Goal: Information Seeking & Learning: Learn about a topic

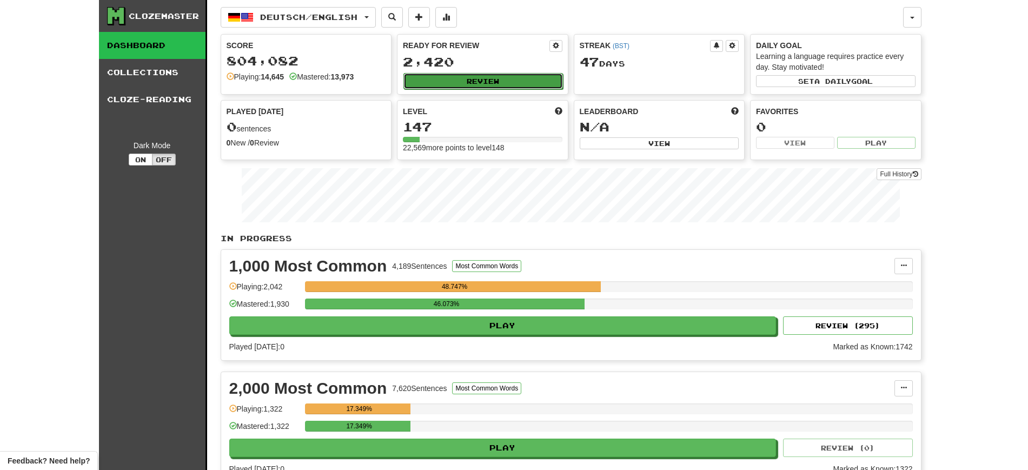
click at [458, 76] on button "Review" at bounding box center [482, 81] width 159 height 16
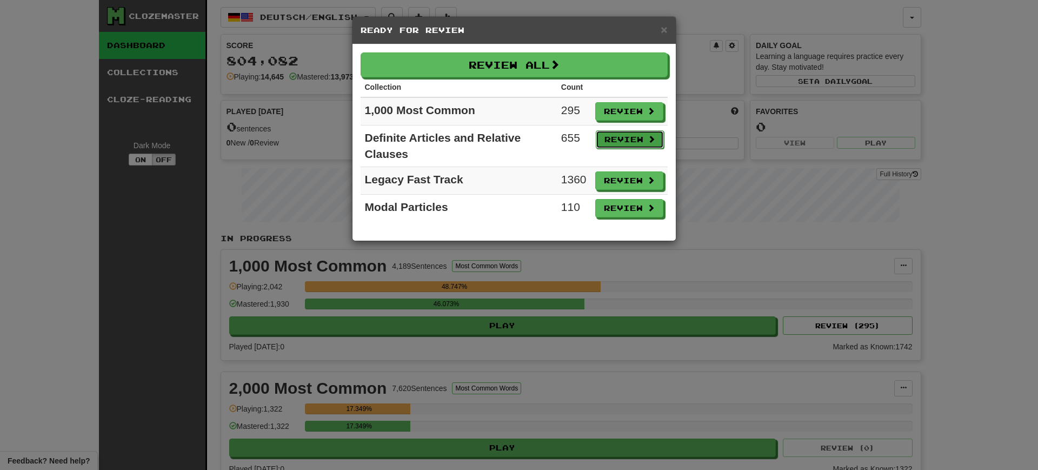
click at [610, 138] on button "Review" at bounding box center [630, 139] width 68 height 18
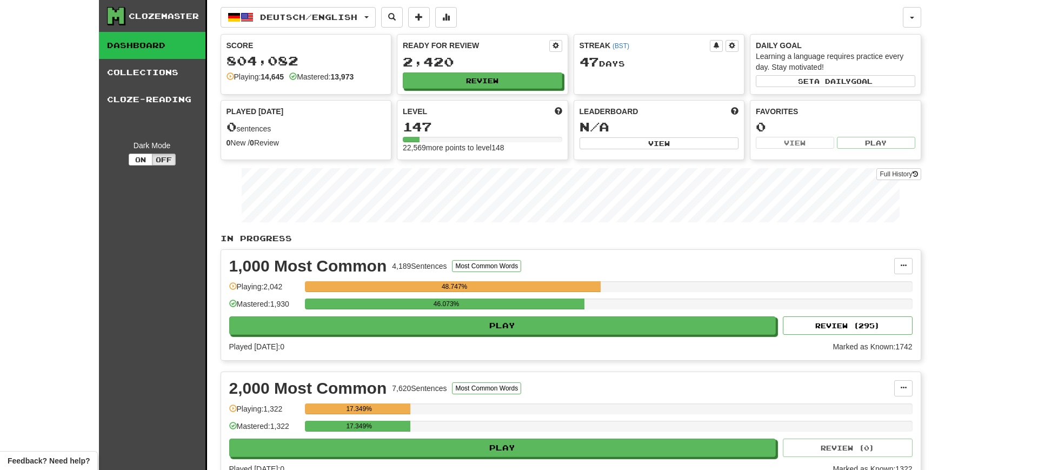
select select "**"
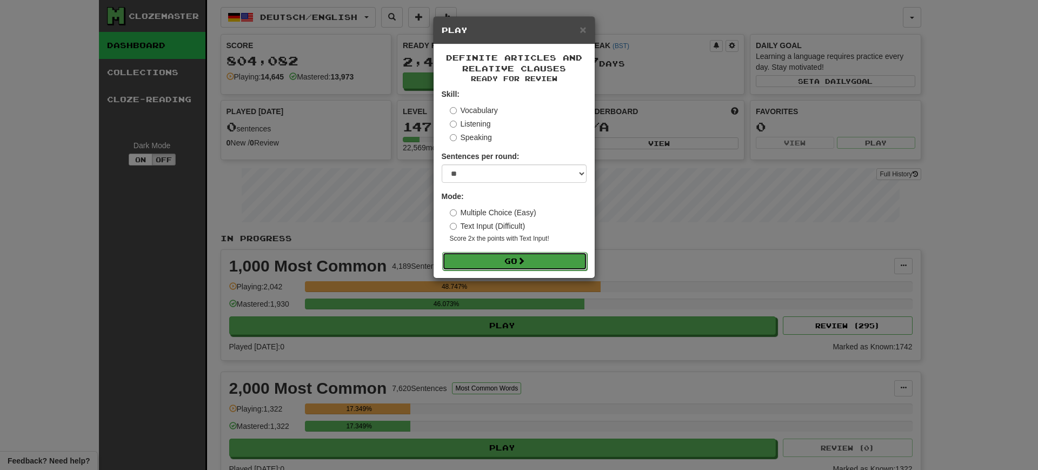
click at [501, 261] on button "Go" at bounding box center [514, 261] width 145 height 18
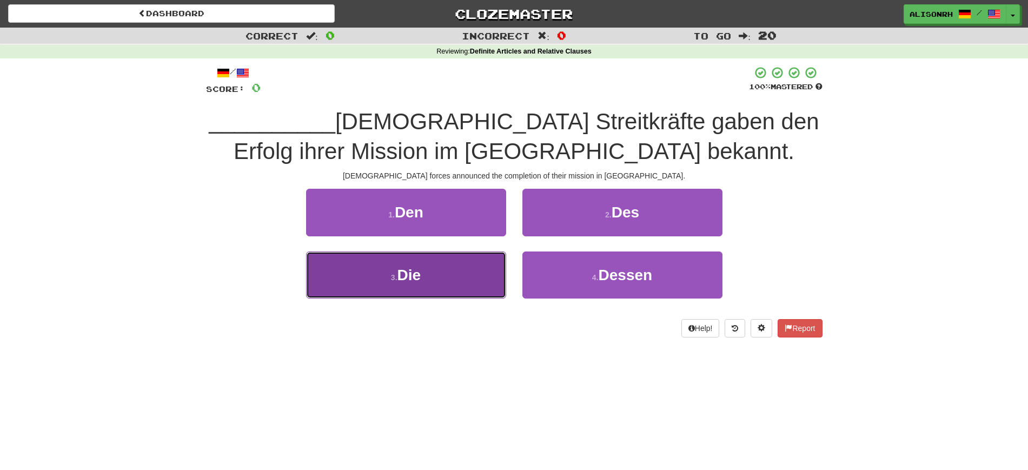
click at [417, 276] on span "Die" at bounding box center [409, 274] width 24 height 17
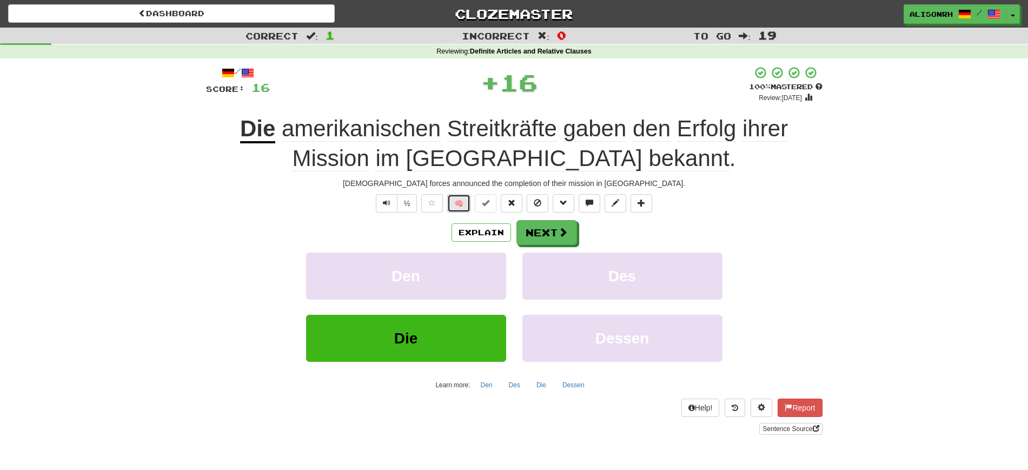
click at [462, 198] on button "🧠" at bounding box center [458, 203] width 23 height 18
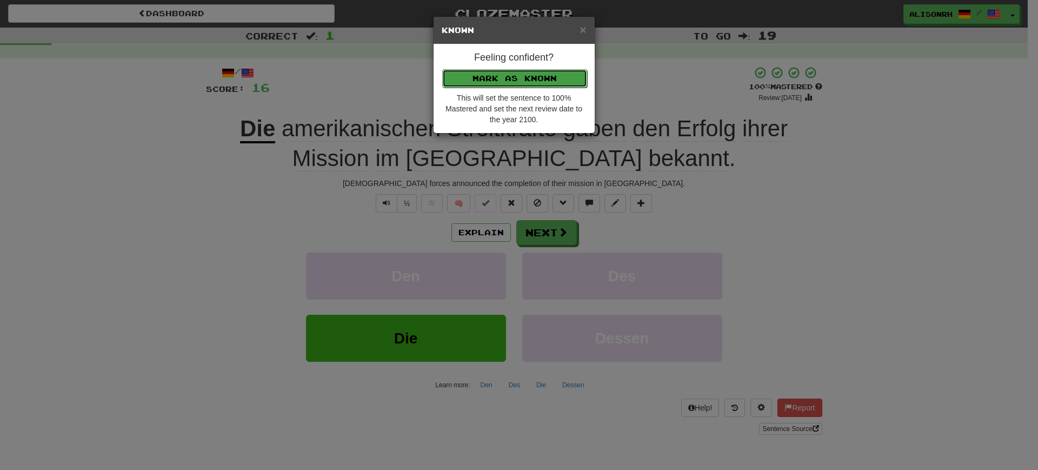
click at [505, 81] on button "Mark as Known" at bounding box center [514, 78] width 145 height 18
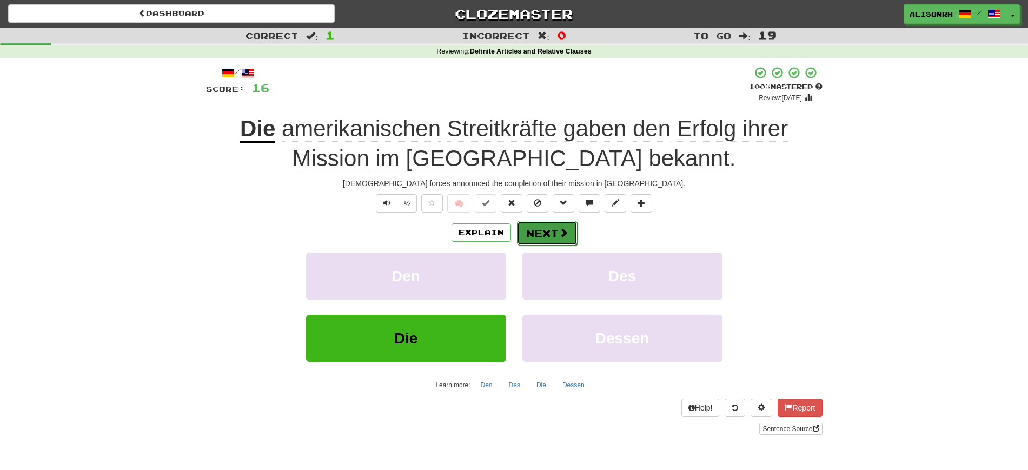
click at [541, 232] on button "Next" at bounding box center [547, 233] width 61 height 25
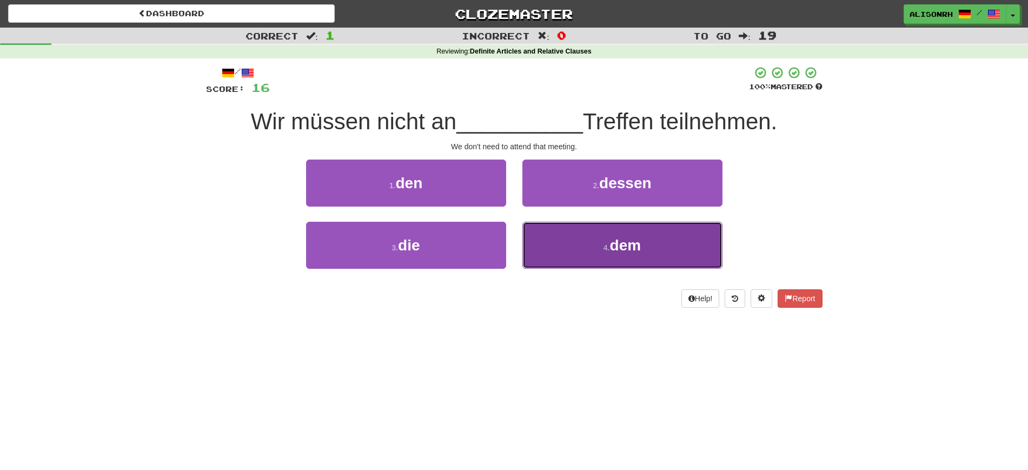
click at [603, 241] on button "4 . dem" at bounding box center [622, 245] width 200 height 47
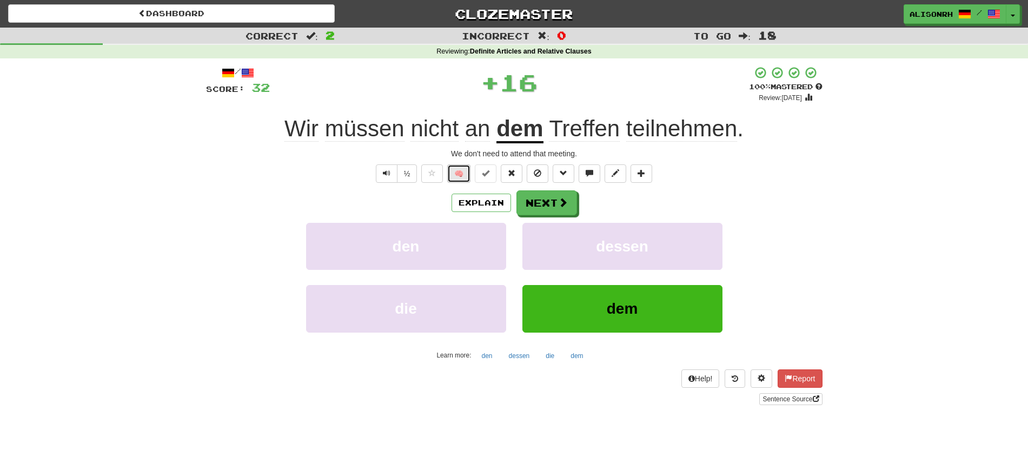
click at [462, 176] on button "🧠" at bounding box center [458, 173] width 23 height 18
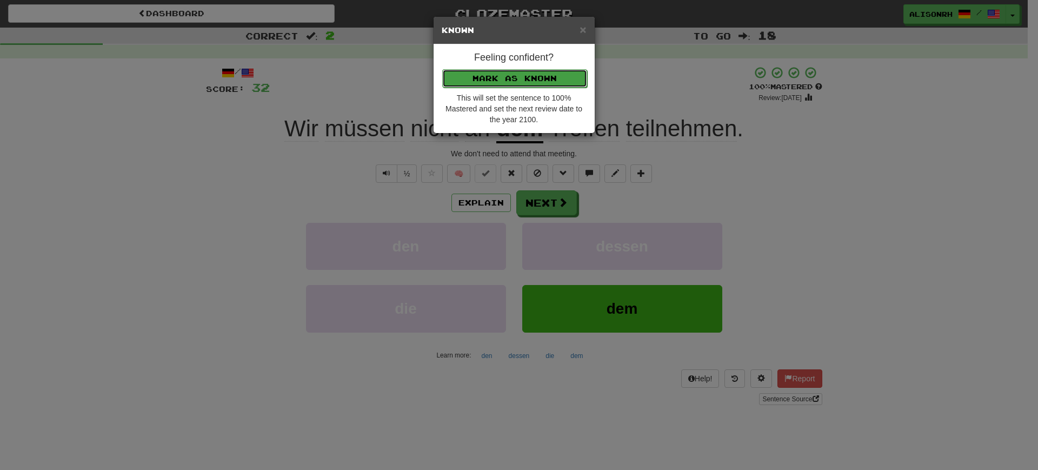
click at [494, 74] on button "Mark as Known" at bounding box center [514, 78] width 145 height 18
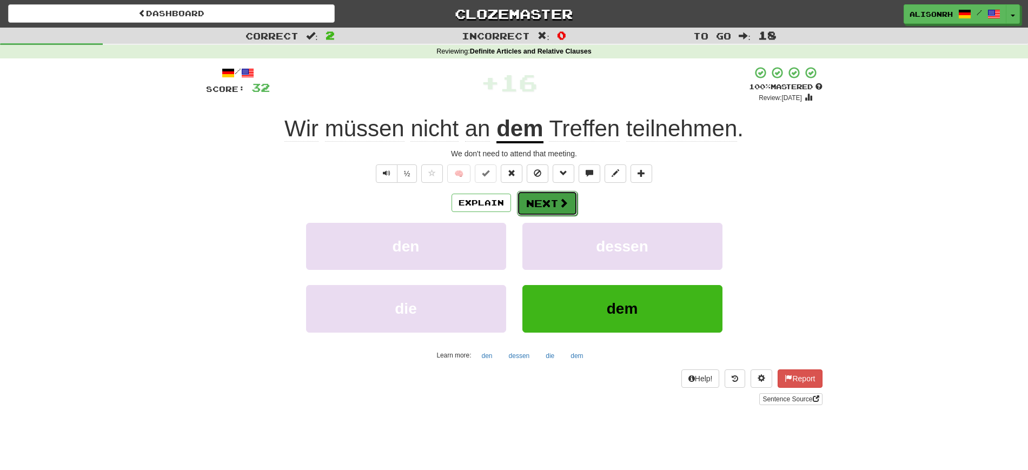
click at [556, 207] on button "Next" at bounding box center [547, 203] width 61 height 25
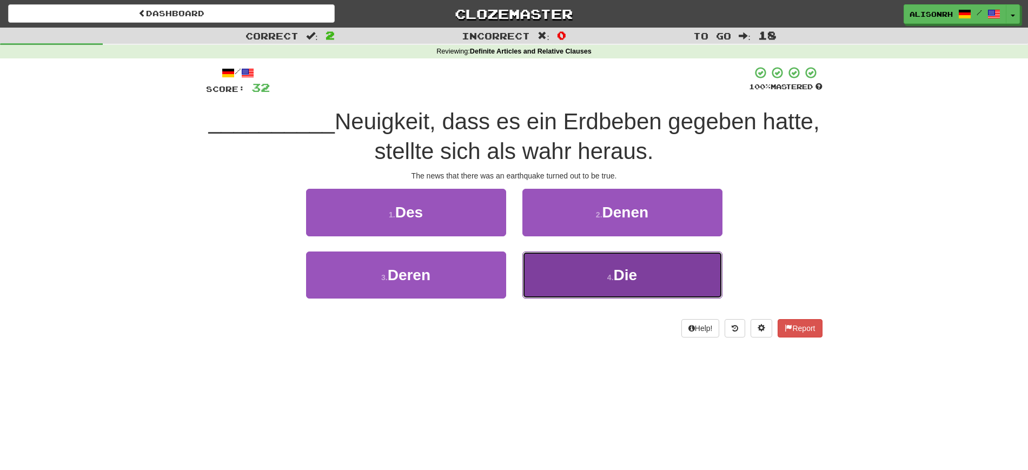
click at [624, 266] on span "Die" at bounding box center [626, 274] width 24 height 17
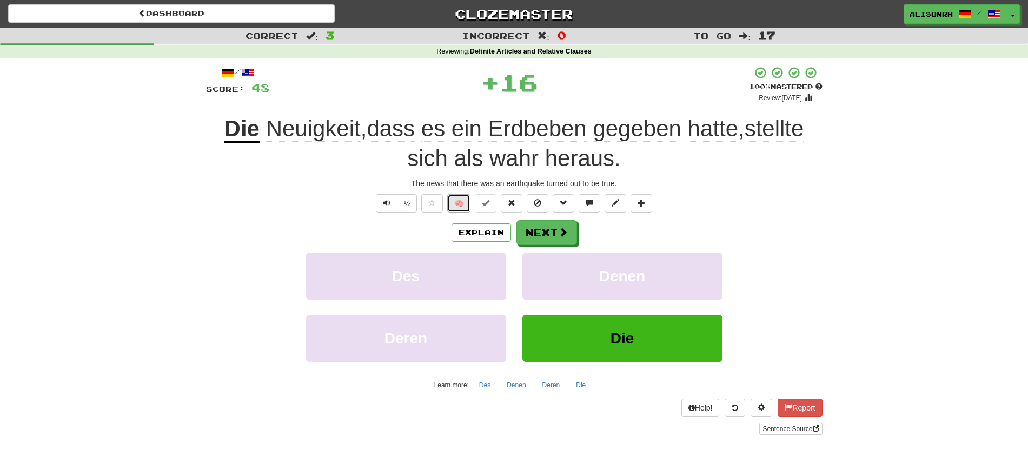
click at [467, 205] on button "🧠" at bounding box center [458, 203] width 23 height 18
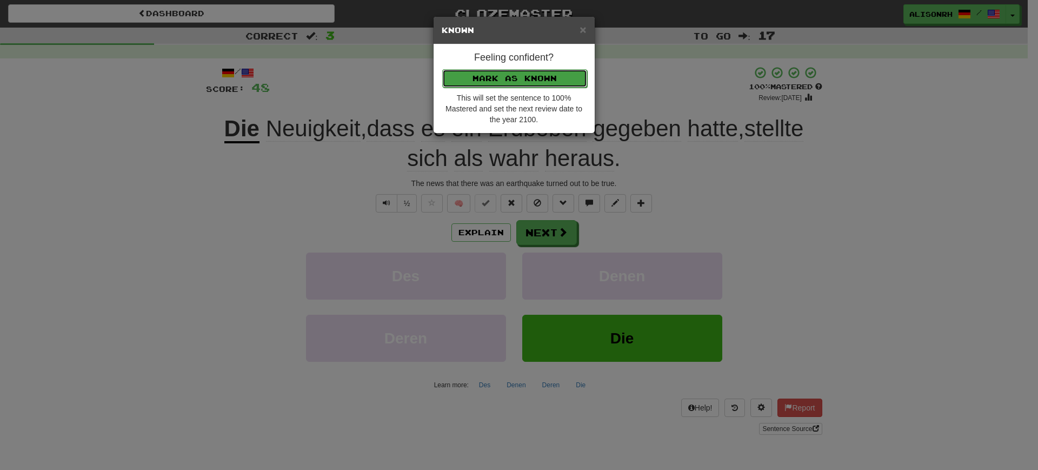
click at [507, 74] on button "Mark as Known" at bounding box center [514, 78] width 145 height 18
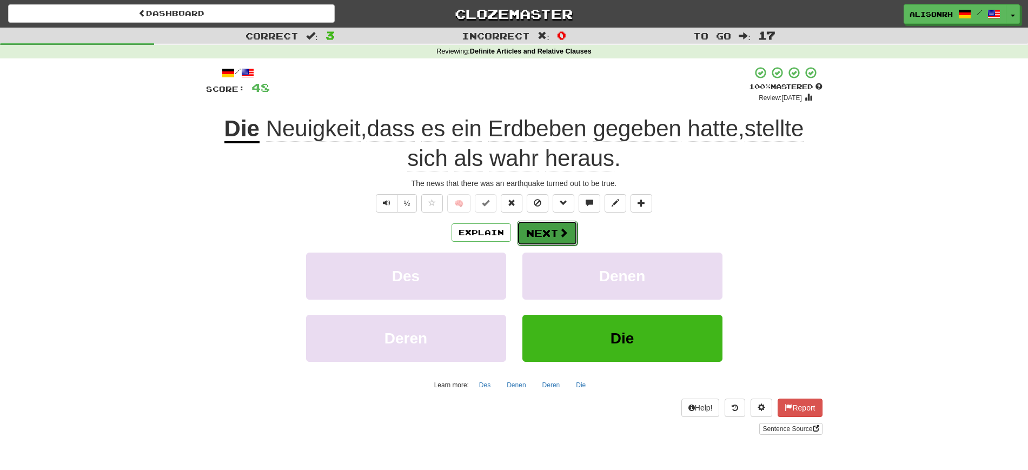
click at [541, 225] on button "Next" at bounding box center [547, 233] width 61 height 25
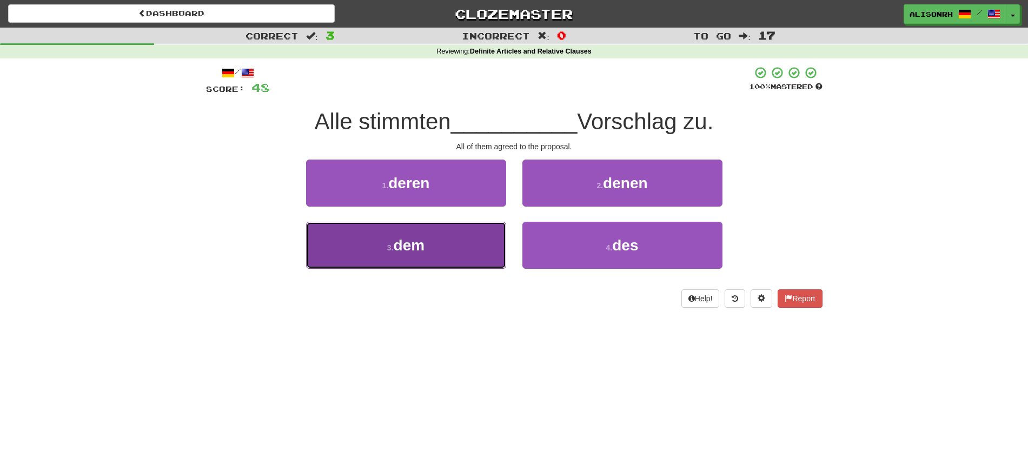
click at [469, 249] on button "3 . dem" at bounding box center [406, 245] width 200 height 47
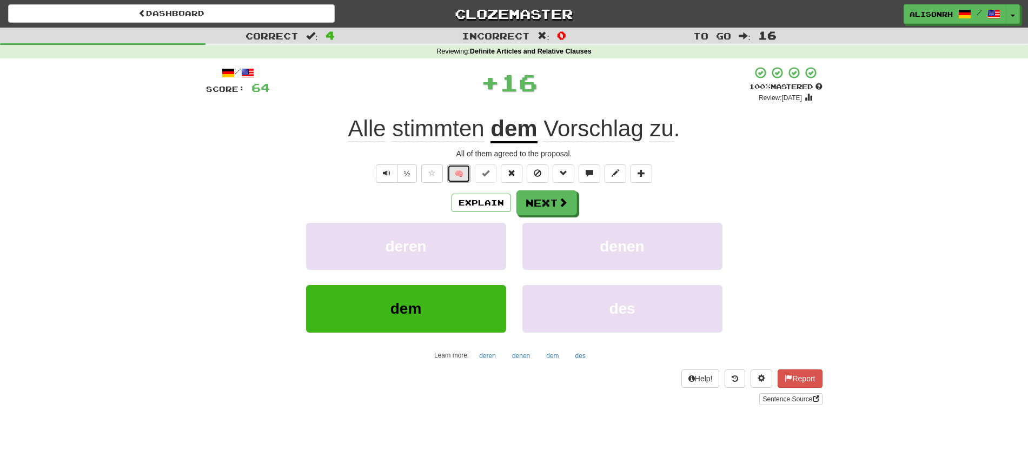
click at [458, 171] on button "🧠" at bounding box center [458, 173] width 23 height 18
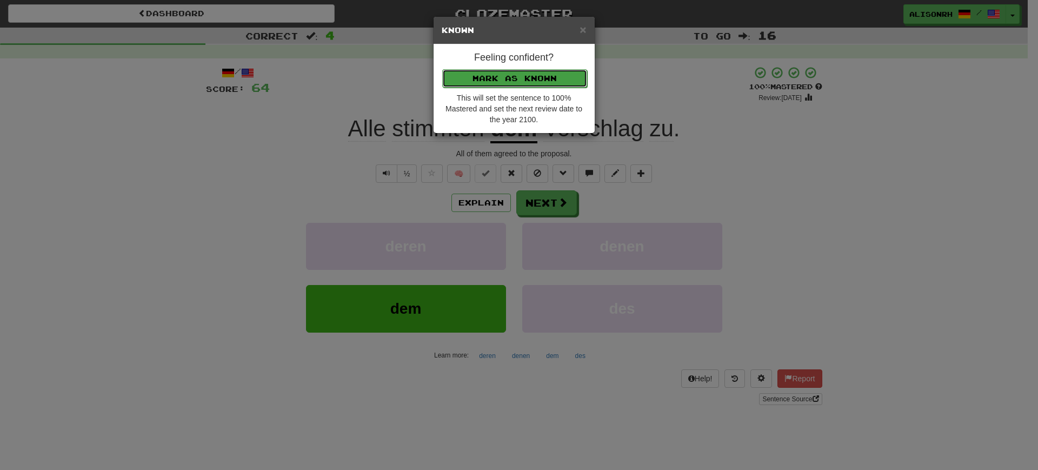
click at [499, 81] on button "Mark as Known" at bounding box center [514, 78] width 145 height 18
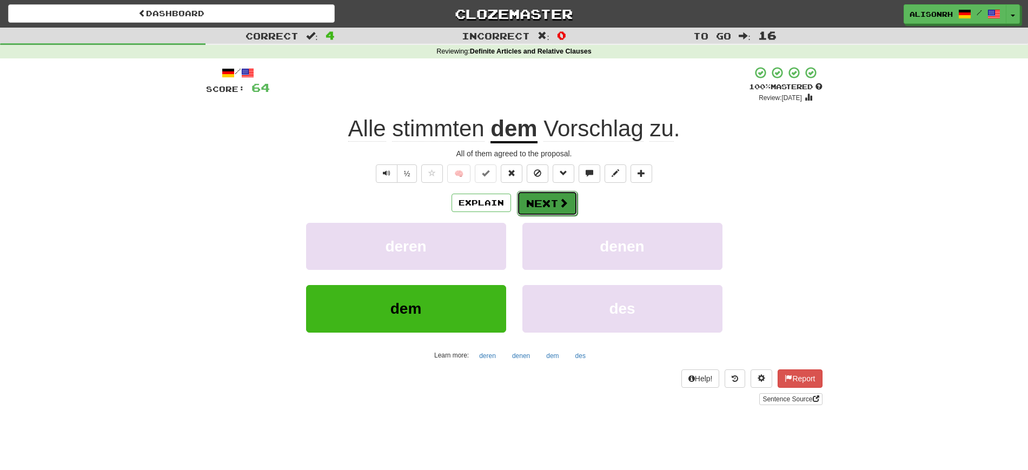
click at [548, 196] on button "Next" at bounding box center [547, 203] width 61 height 25
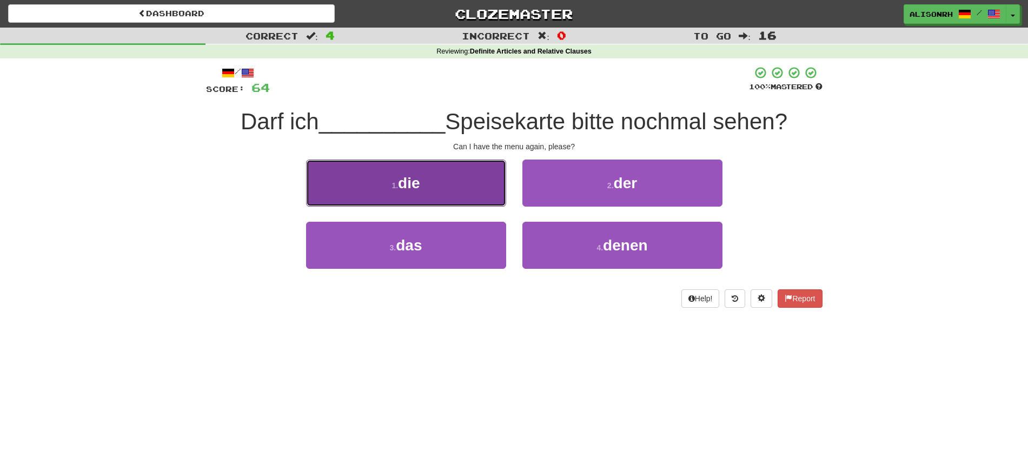
click at [451, 196] on button "1 . die" at bounding box center [406, 182] width 200 height 47
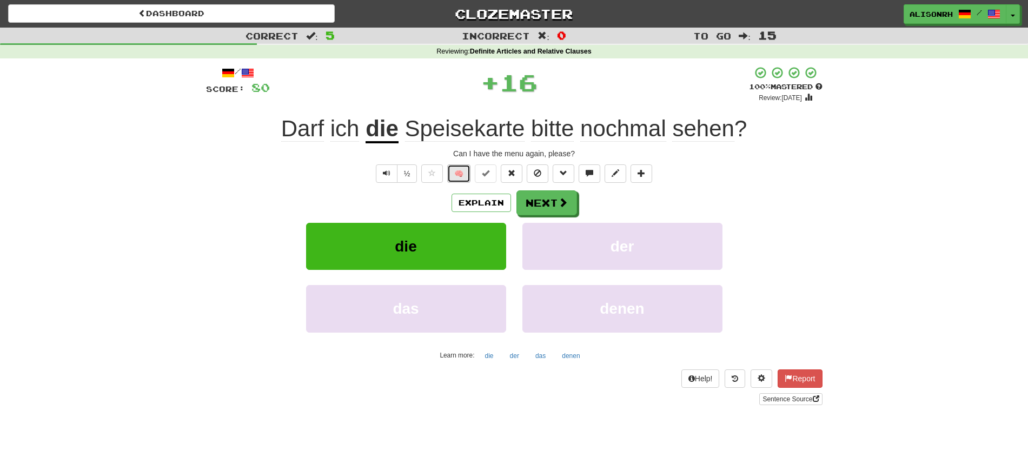
click at [462, 176] on button "🧠" at bounding box center [458, 173] width 23 height 18
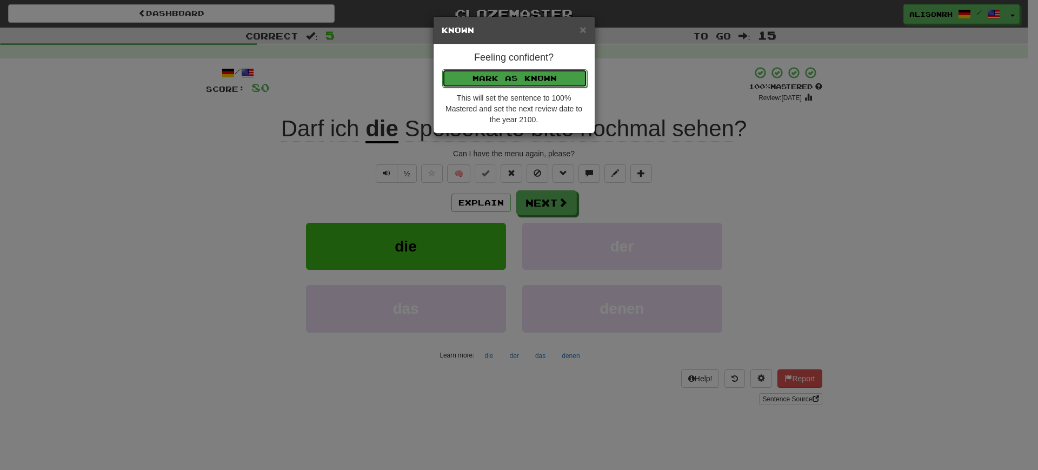
click at [500, 78] on button "Mark as Known" at bounding box center [514, 78] width 145 height 18
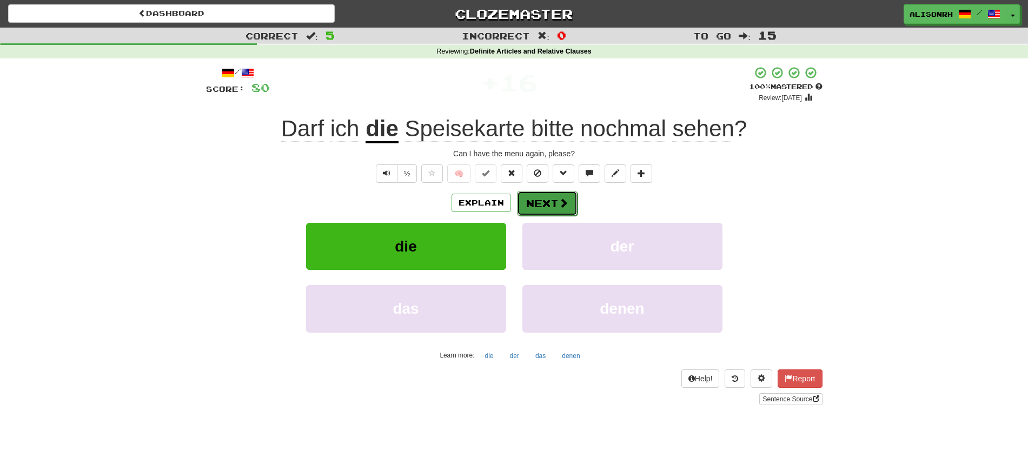
click at [548, 204] on button "Next" at bounding box center [547, 203] width 61 height 25
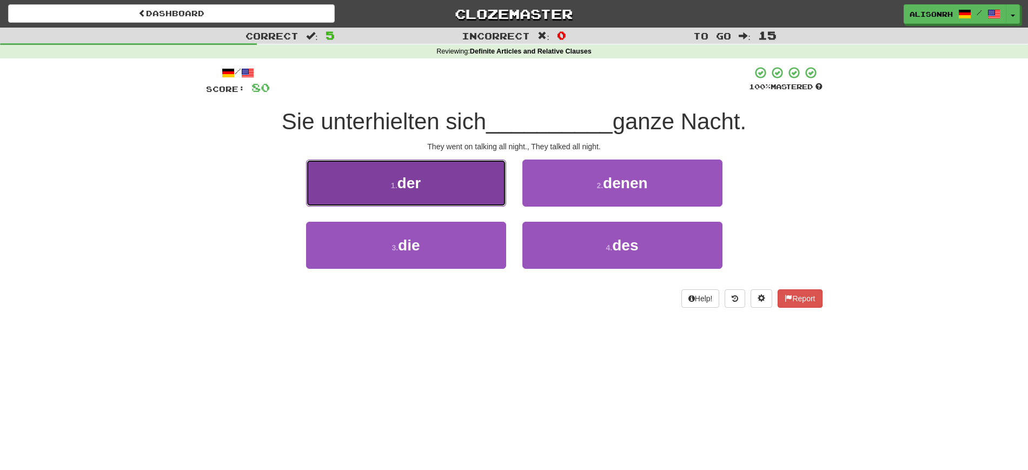
click at [442, 179] on button "1 . der" at bounding box center [406, 182] width 200 height 47
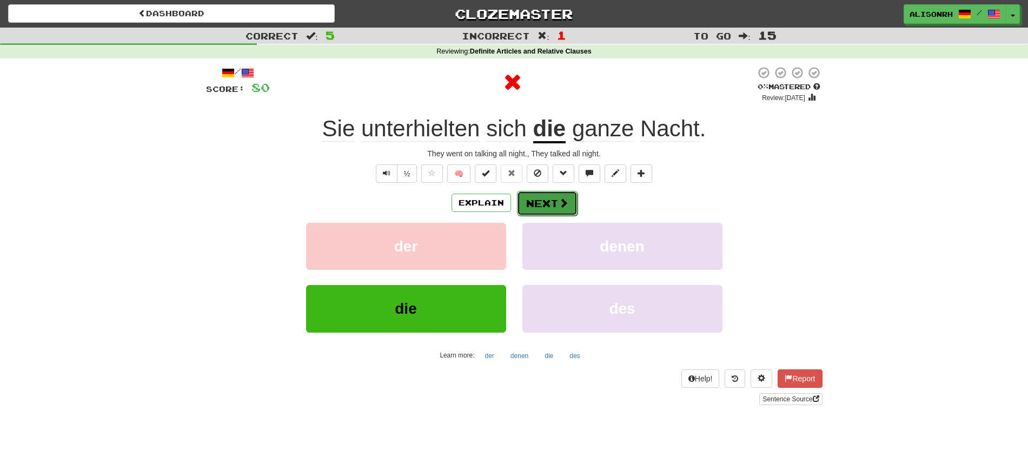
click at [542, 202] on button "Next" at bounding box center [547, 203] width 61 height 25
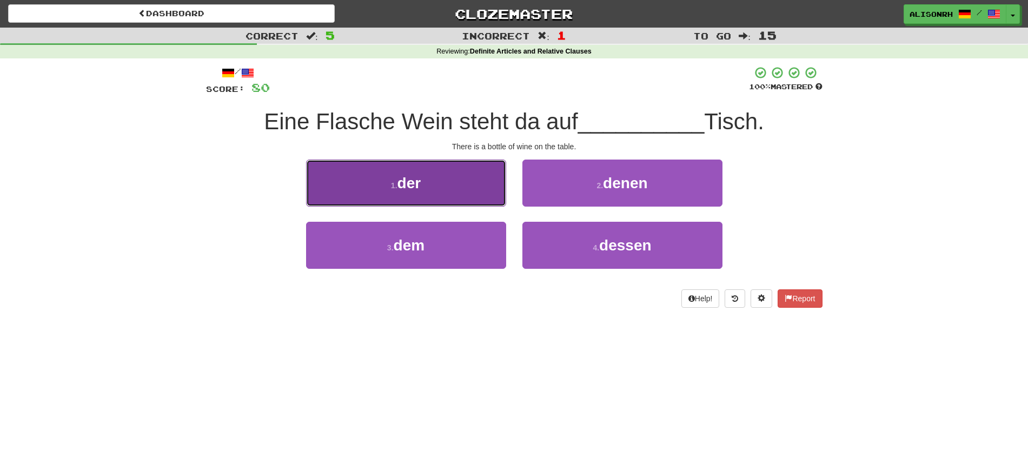
click at [429, 196] on button "1 . der" at bounding box center [406, 182] width 200 height 47
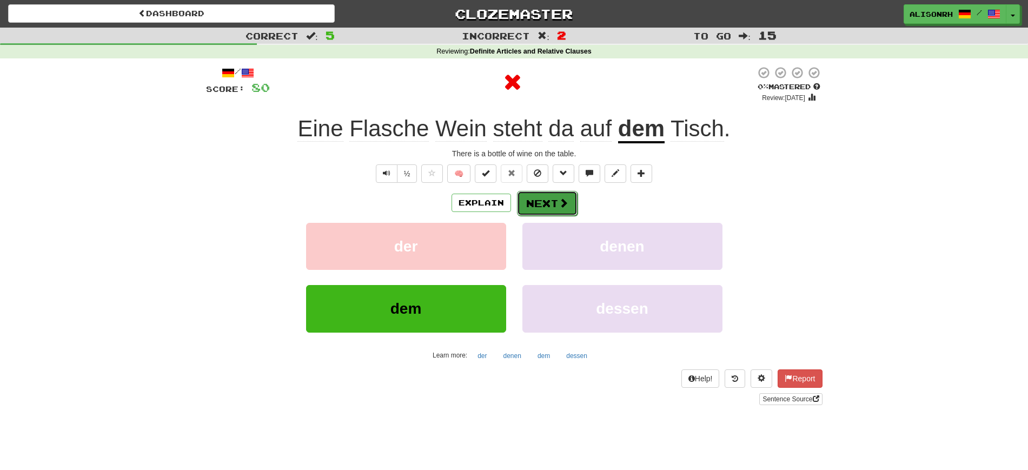
click at [551, 197] on button "Next" at bounding box center [547, 203] width 61 height 25
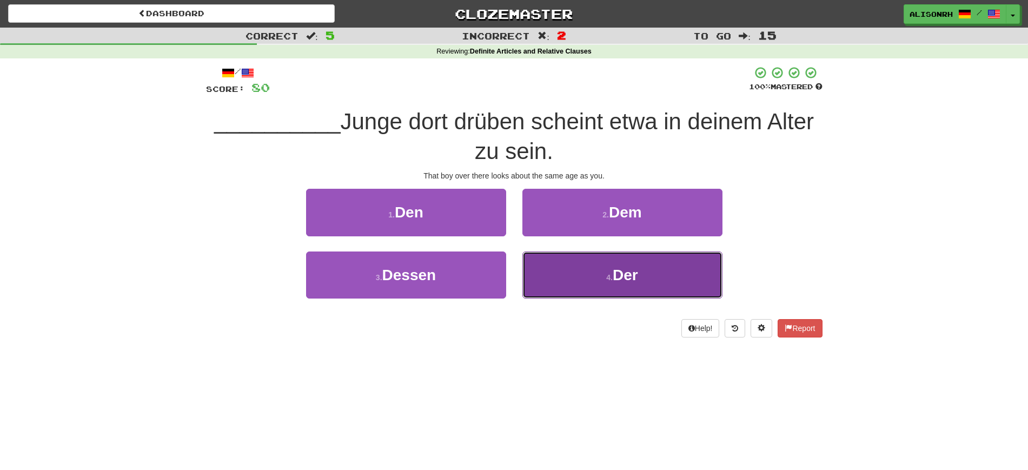
click at [576, 270] on button "4 . Der" at bounding box center [622, 274] width 200 height 47
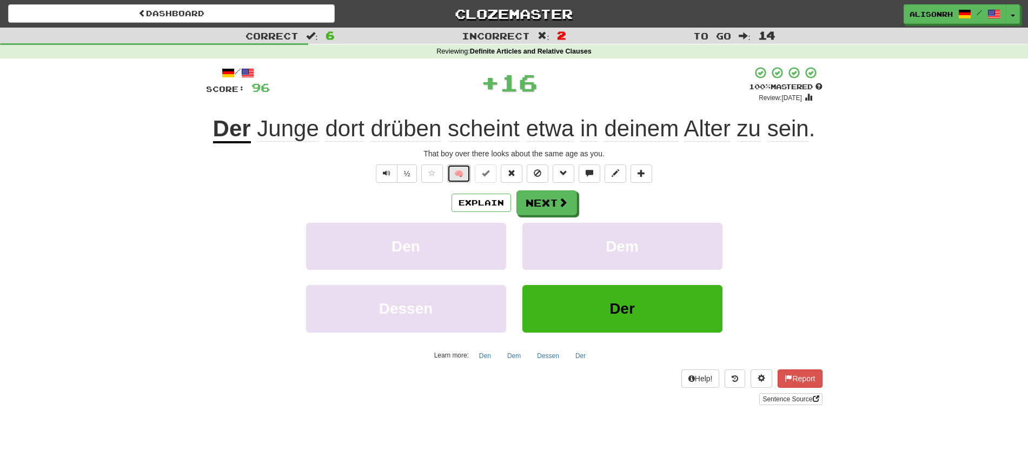
click at [460, 172] on button "🧠" at bounding box center [458, 173] width 23 height 18
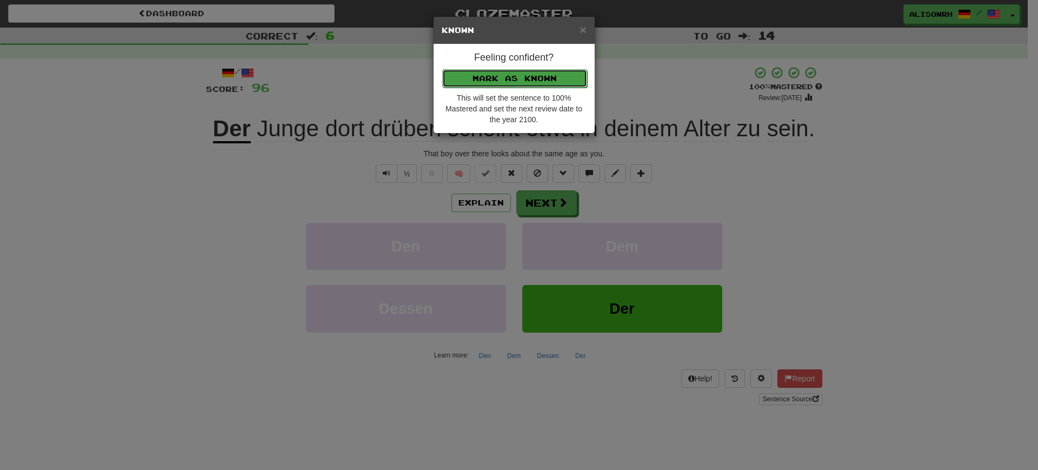
click at [519, 81] on button "Mark as Known" at bounding box center [514, 78] width 145 height 18
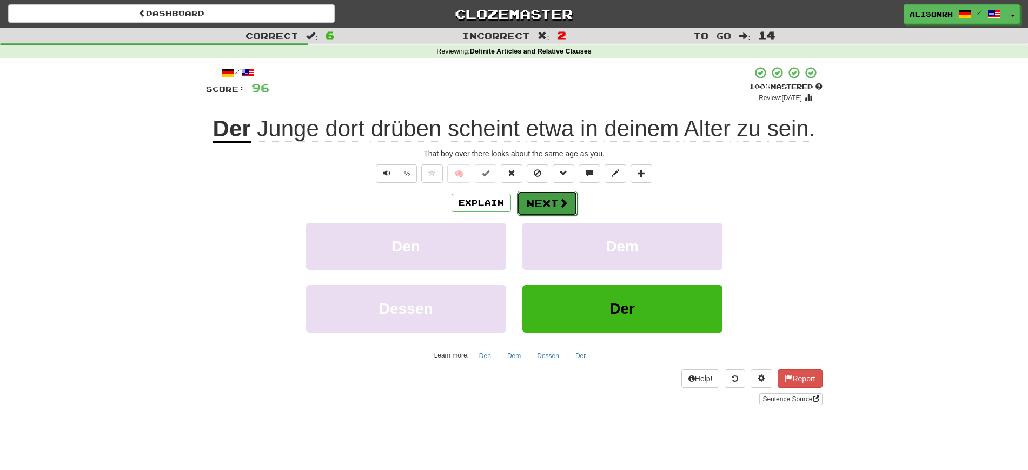
click at [555, 207] on button "Next" at bounding box center [547, 203] width 61 height 25
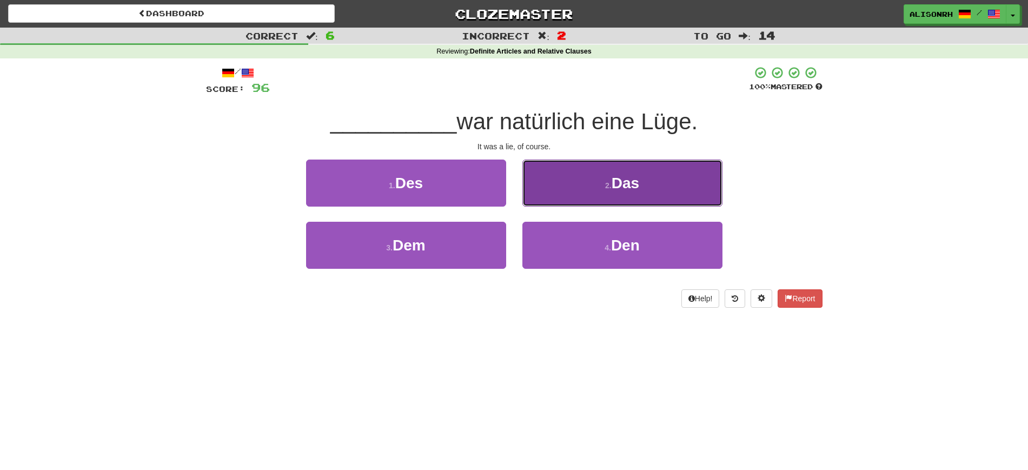
click at [615, 171] on button "2 . Das" at bounding box center [622, 182] width 200 height 47
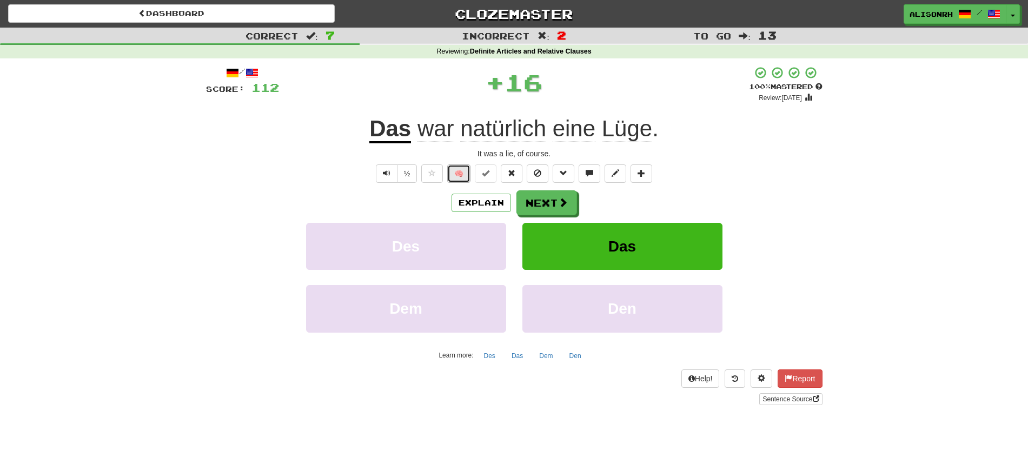
click at [457, 169] on button "🧠" at bounding box center [458, 173] width 23 height 18
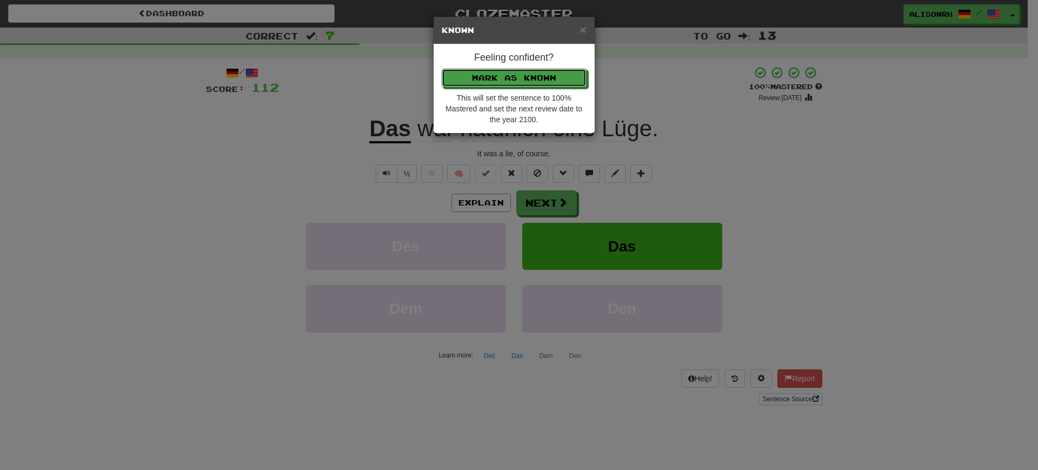
click at [518, 69] on p "Mark as Known" at bounding box center [514, 78] width 145 height 18
click at [525, 75] on button "Mark as Known" at bounding box center [514, 78] width 145 height 18
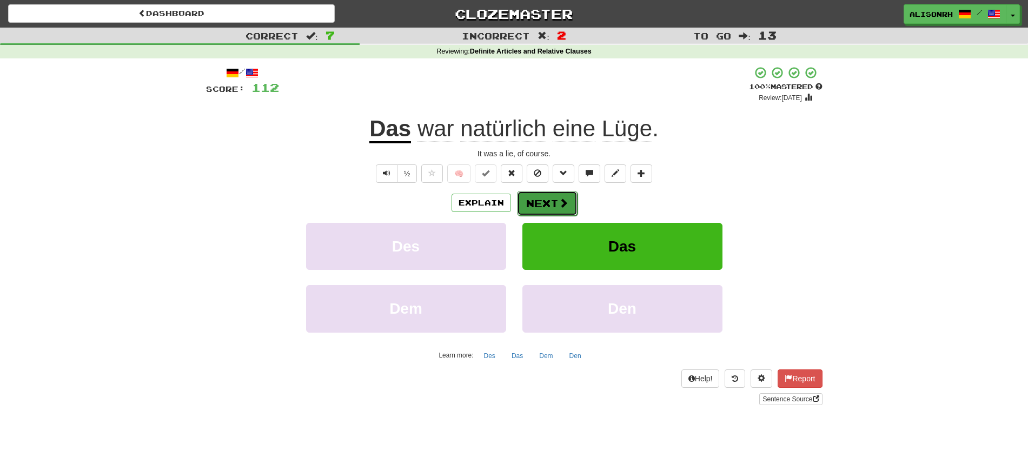
click at [535, 201] on button "Next" at bounding box center [547, 203] width 61 height 25
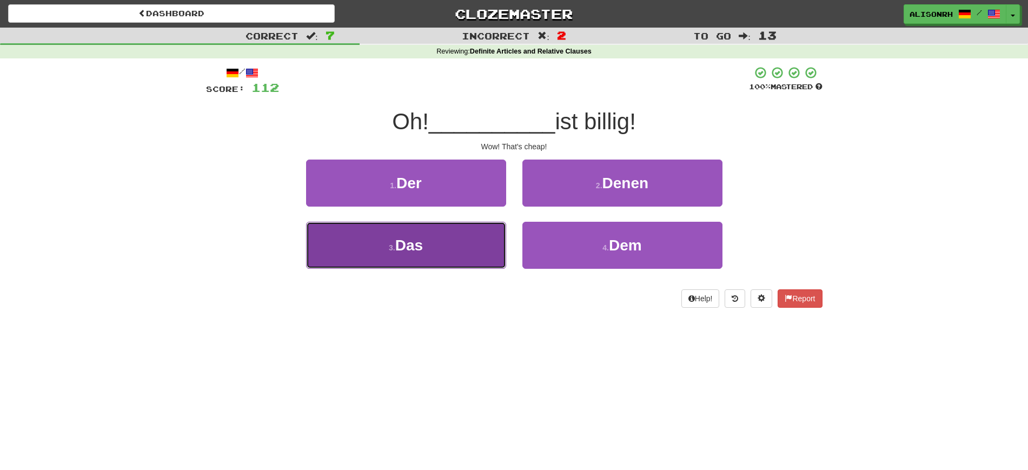
click at [448, 241] on button "3 . Das" at bounding box center [406, 245] width 200 height 47
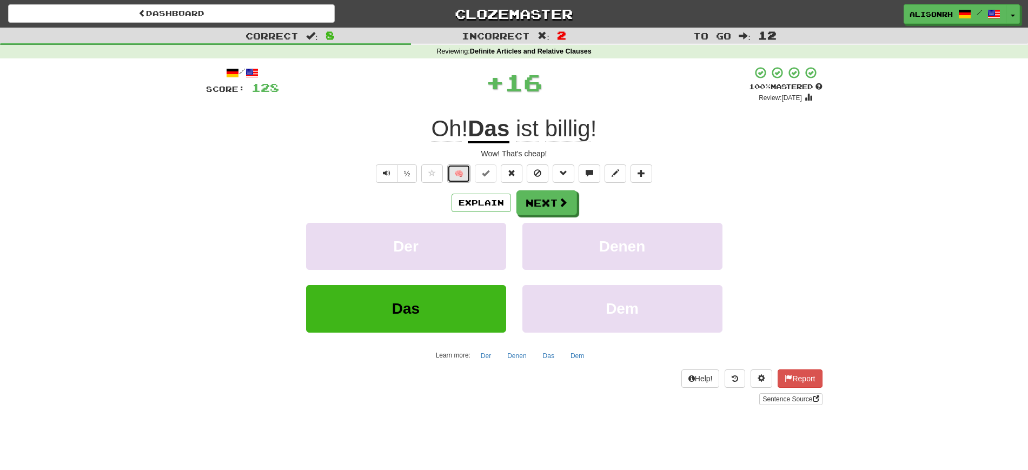
click at [464, 171] on button "🧠" at bounding box center [458, 173] width 23 height 18
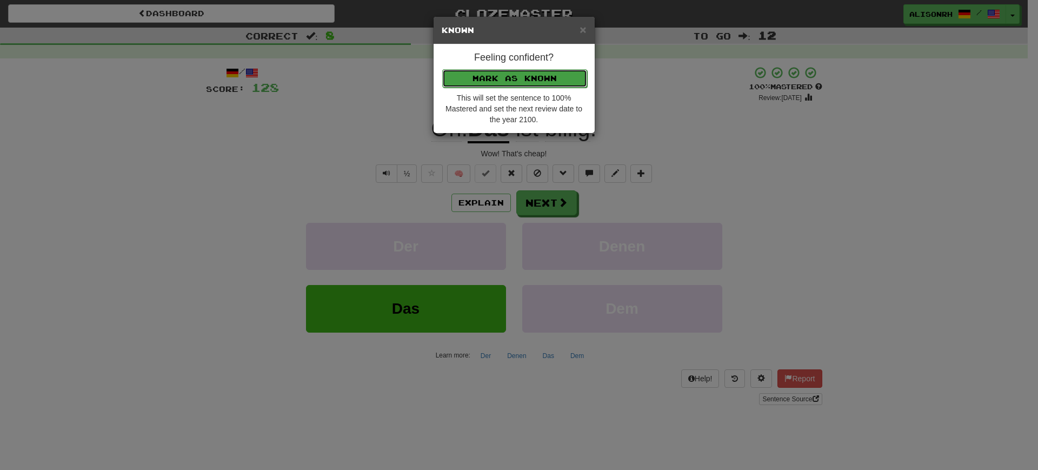
click at [519, 76] on button "Mark as Known" at bounding box center [514, 78] width 145 height 18
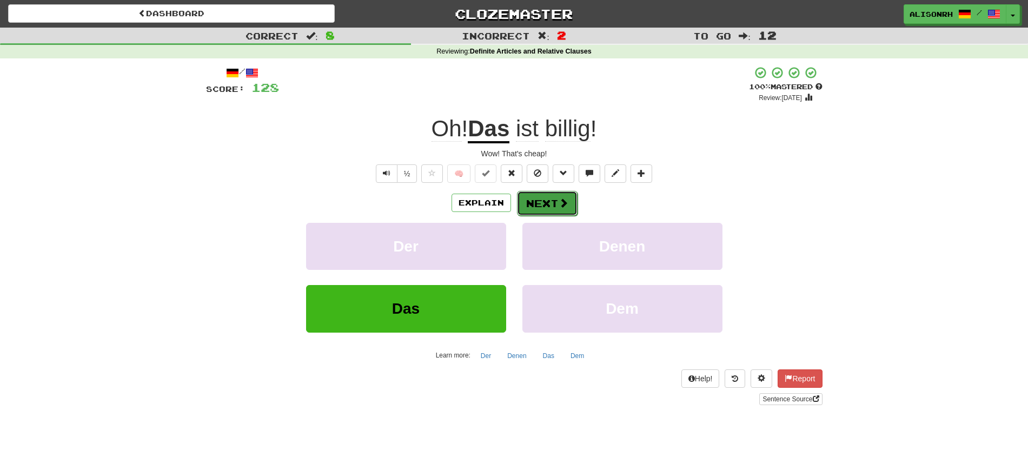
click at [549, 196] on button "Next" at bounding box center [547, 203] width 61 height 25
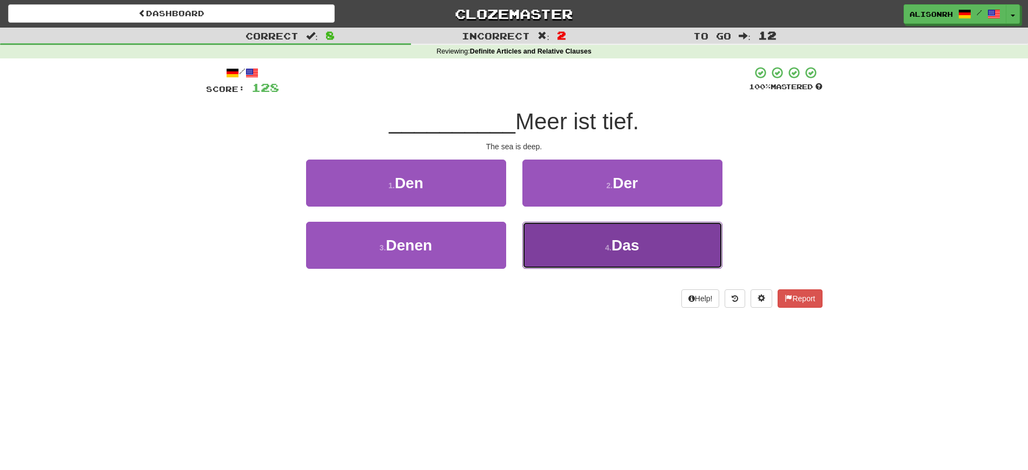
click at [601, 250] on button "4 . Das" at bounding box center [622, 245] width 200 height 47
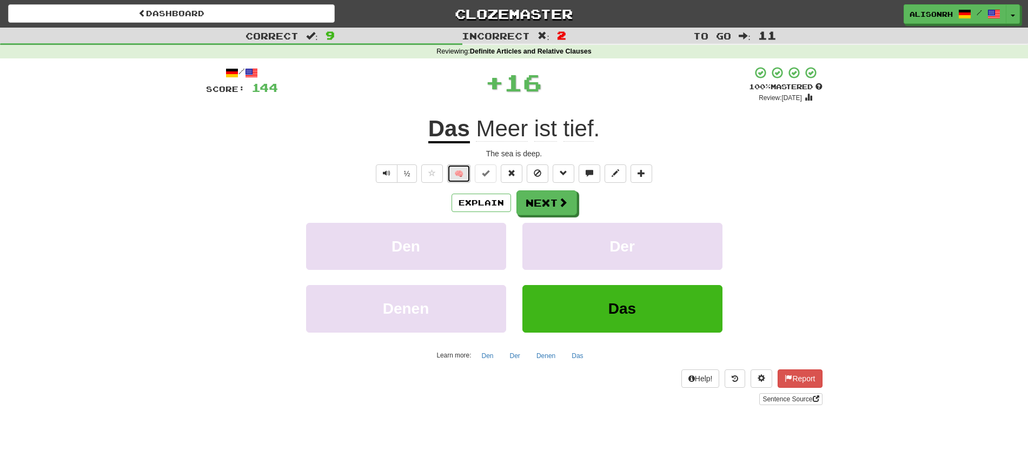
click at [458, 175] on button "🧠" at bounding box center [458, 173] width 23 height 18
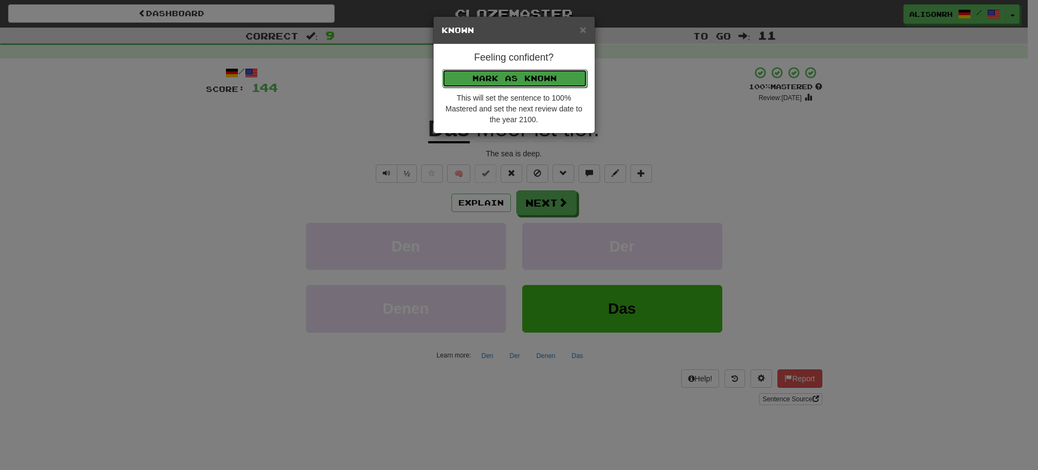
click at [503, 75] on button "Mark as Known" at bounding box center [514, 78] width 145 height 18
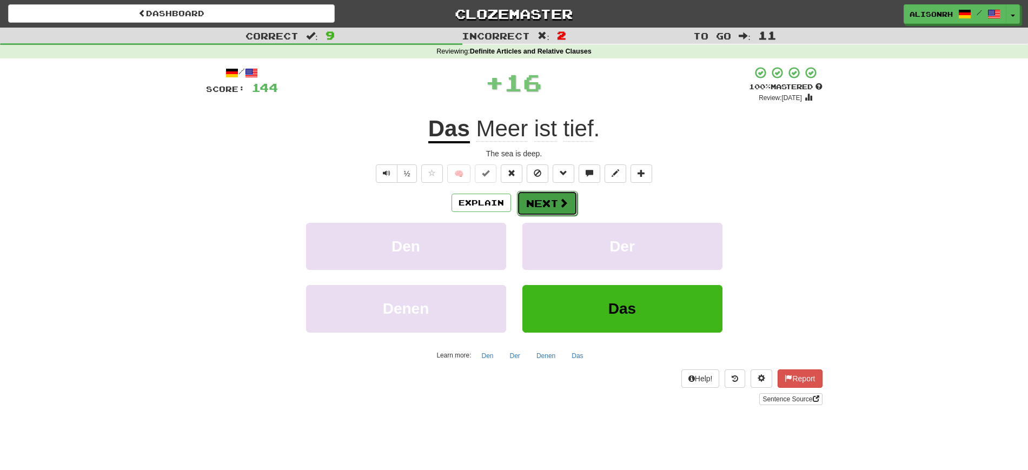
click at [558, 201] on span at bounding box center [563, 203] width 10 height 10
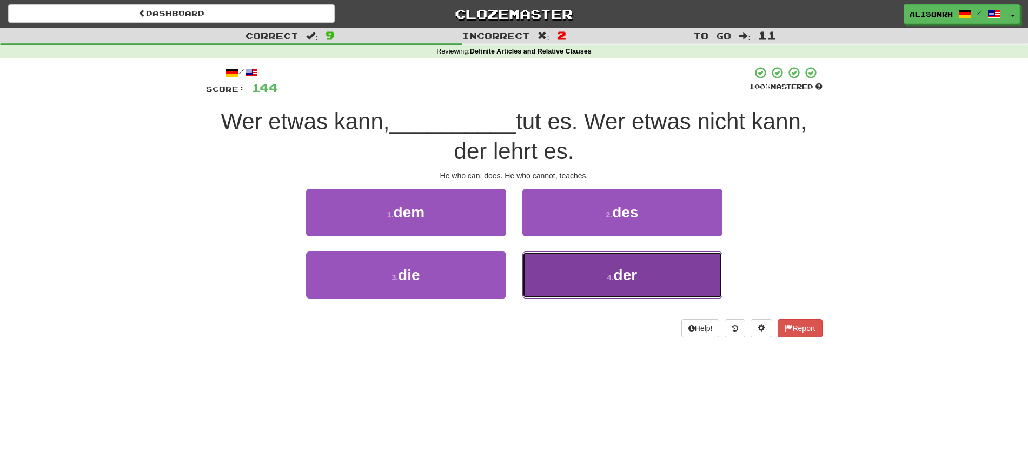
click at [602, 265] on button "4 . der" at bounding box center [622, 274] width 200 height 47
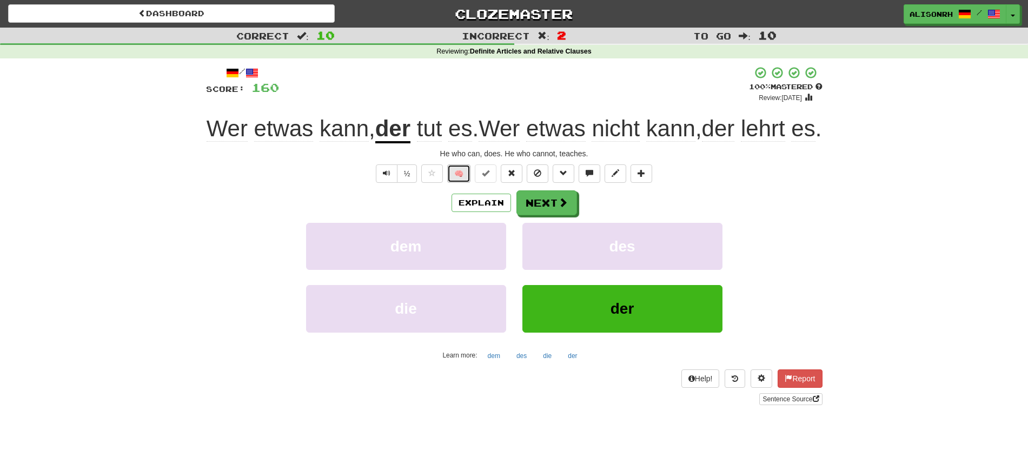
click at [462, 183] on button "🧠" at bounding box center [458, 173] width 23 height 18
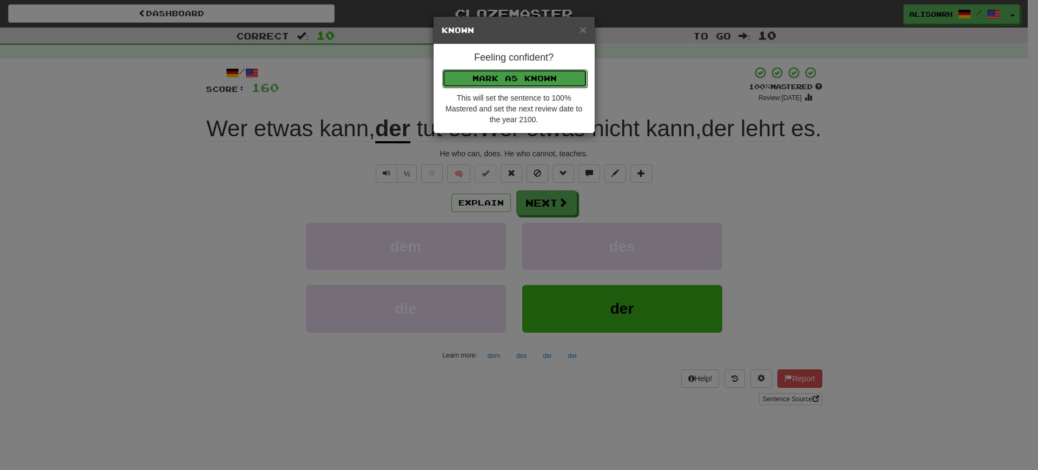
click at [492, 83] on button "Mark as Known" at bounding box center [514, 78] width 145 height 18
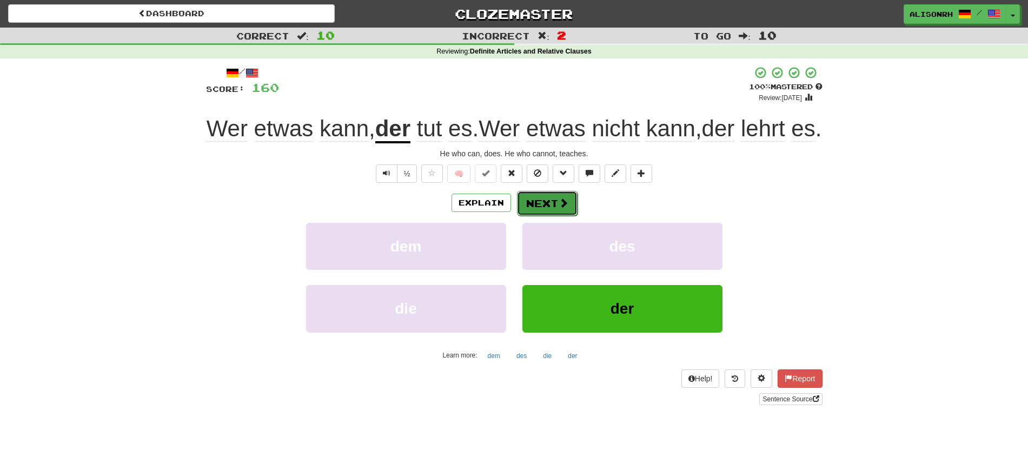
click at [558, 208] on span at bounding box center [563, 203] width 10 height 10
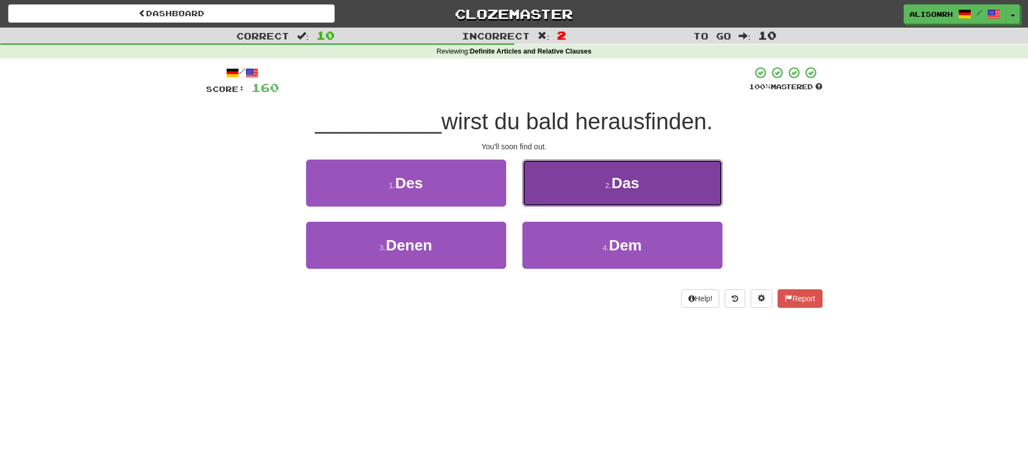
click at [588, 191] on button "2 . Das" at bounding box center [622, 182] width 200 height 47
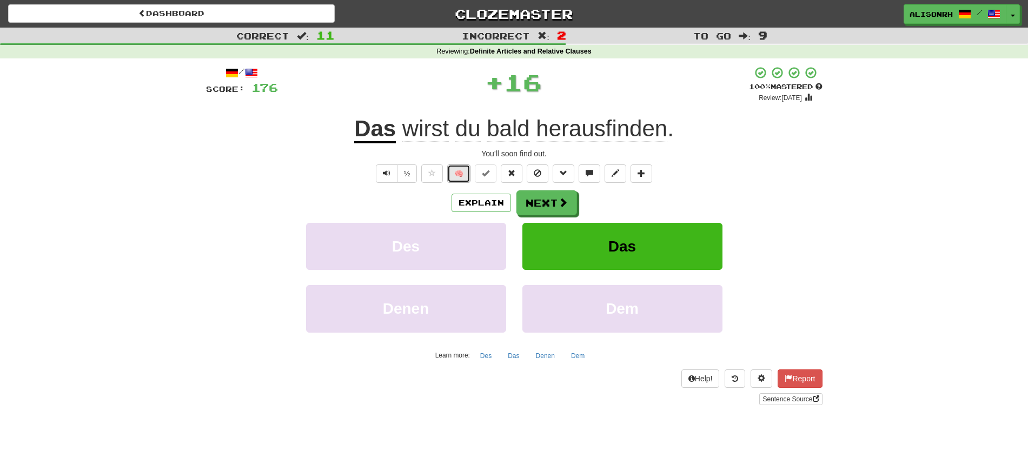
click at [459, 171] on button "🧠" at bounding box center [458, 173] width 23 height 18
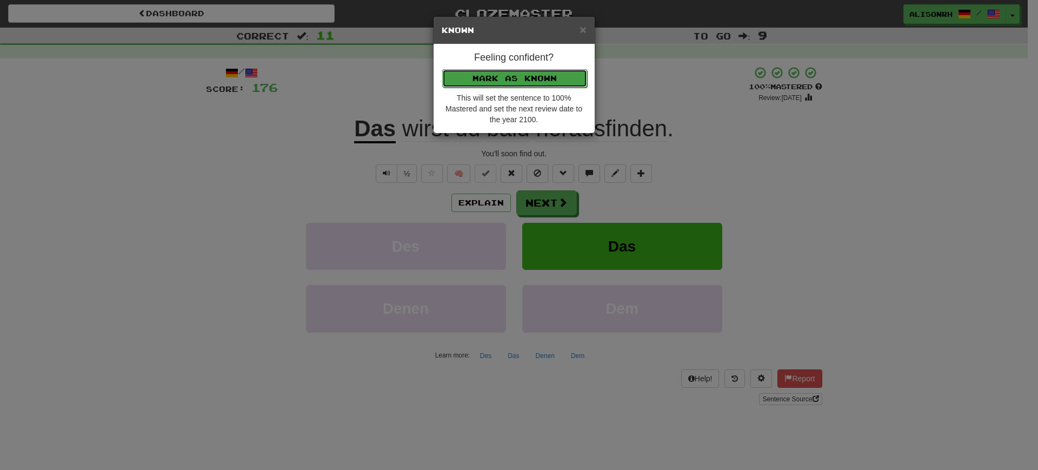
click at [495, 74] on button "Mark as Known" at bounding box center [514, 78] width 145 height 18
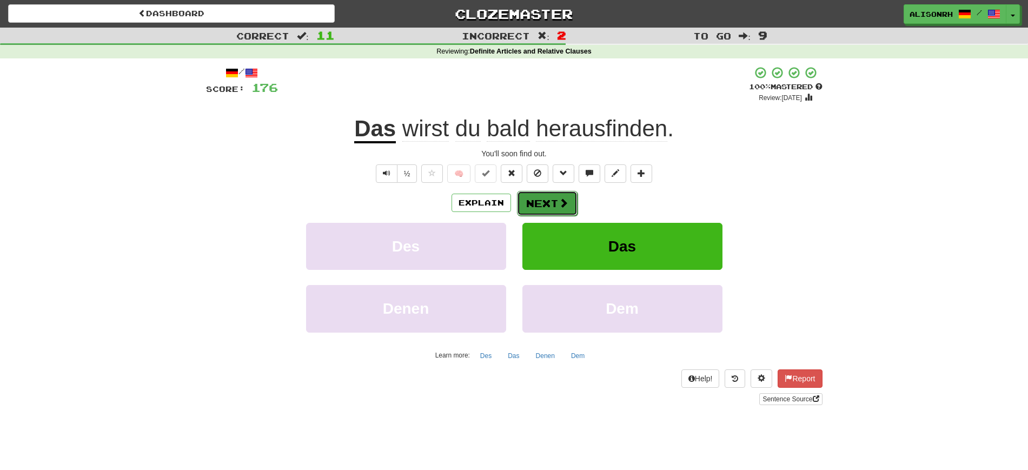
click at [545, 203] on button "Next" at bounding box center [547, 203] width 61 height 25
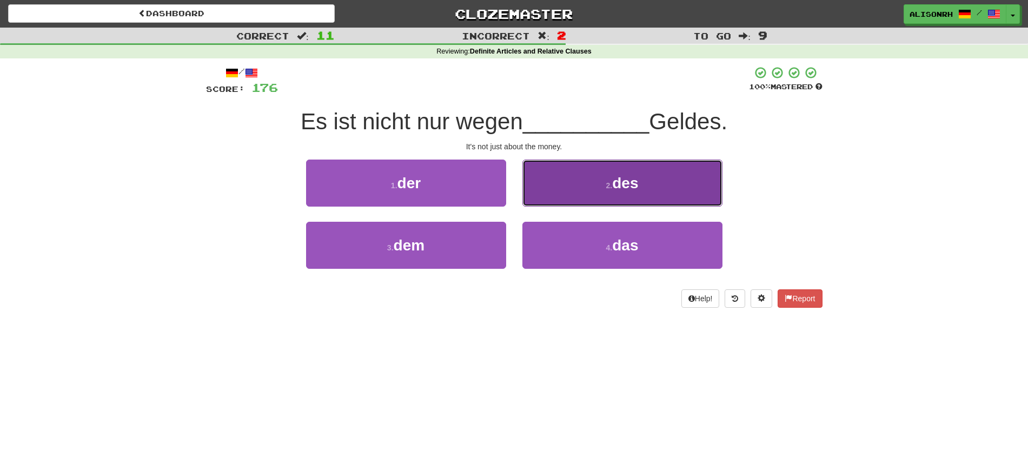
click at [632, 183] on span "des" at bounding box center [625, 183] width 26 height 17
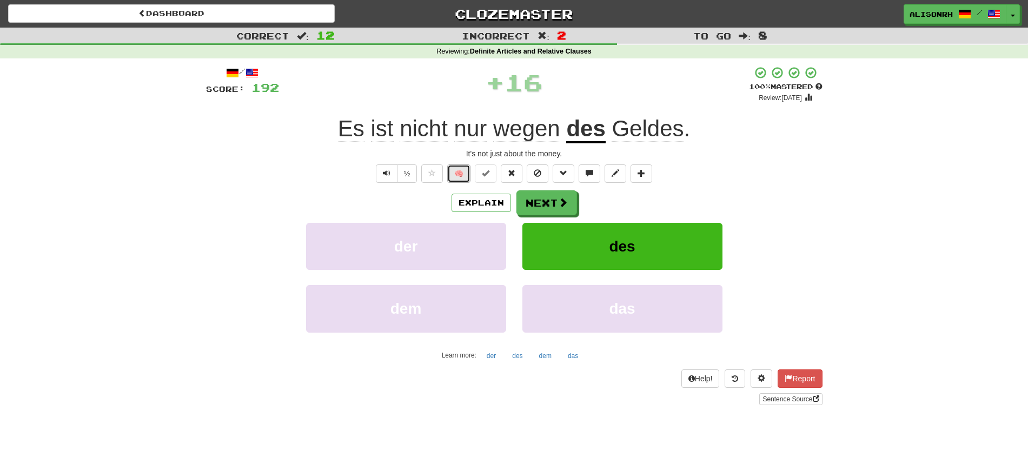
click at [457, 172] on button "🧠" at bounding box center [458, 173] width 23 height 18
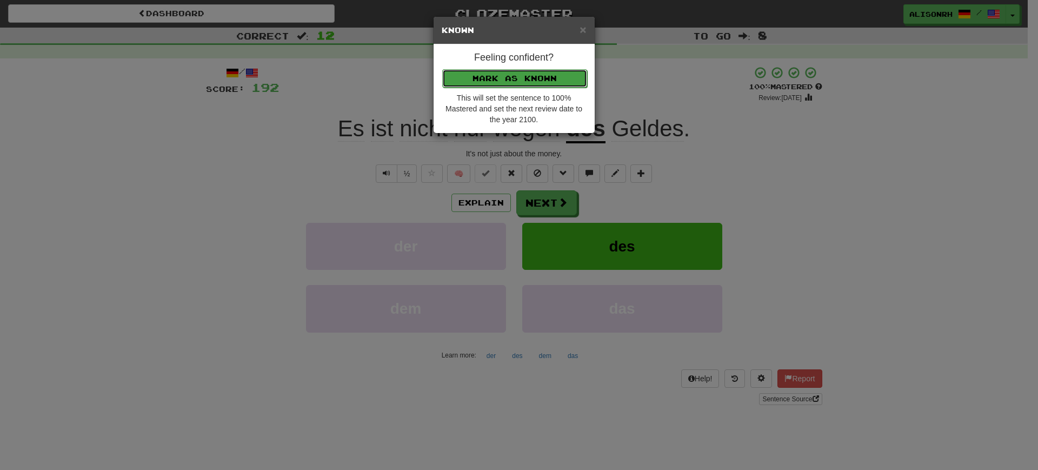
click at [501, 72] on button "Mark as Known" at bounding box center [514, 78] width 145 height 18
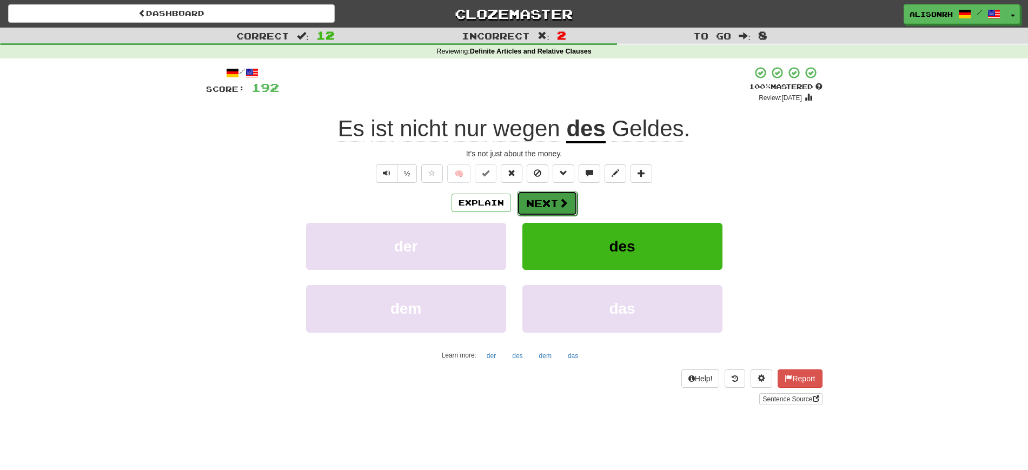
click at [538, 205] on button "Next" at bounding box center [547, 203] width 61 height 25
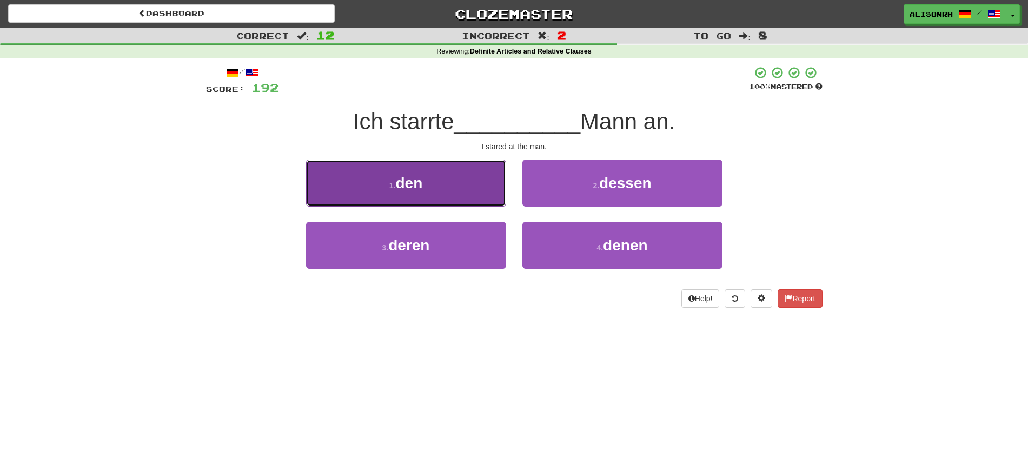
click at [449, 189] on button "1 . den" at bounding box center [406, 182] width 200 height 47
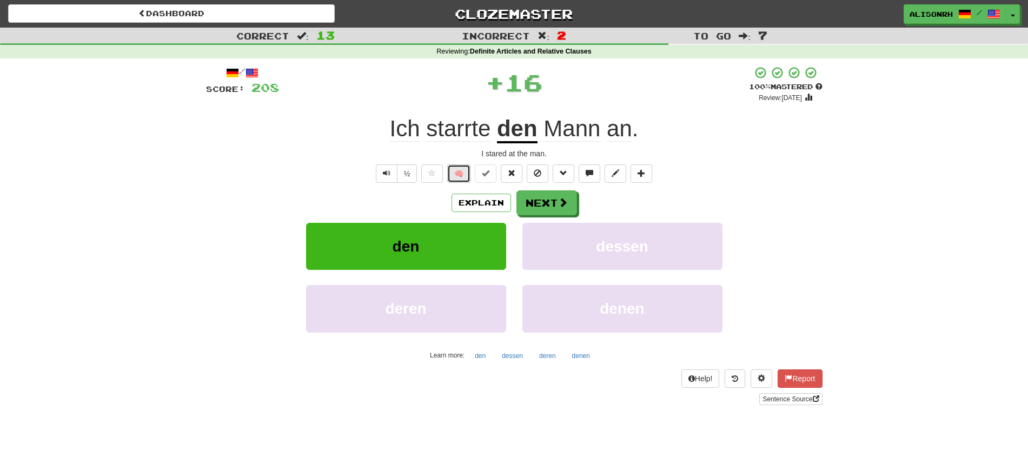
click at [463, 174] on button "🧠" at bounding box center [458, 173] width 23 height 18
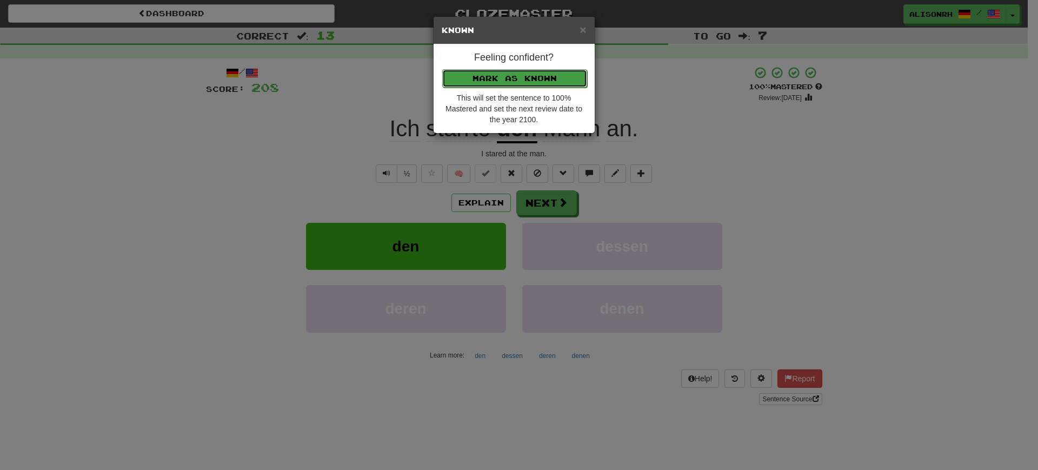
click at [522, 70] on button "Mark as Known" at bounding box center [514, 78] width 145 height 18
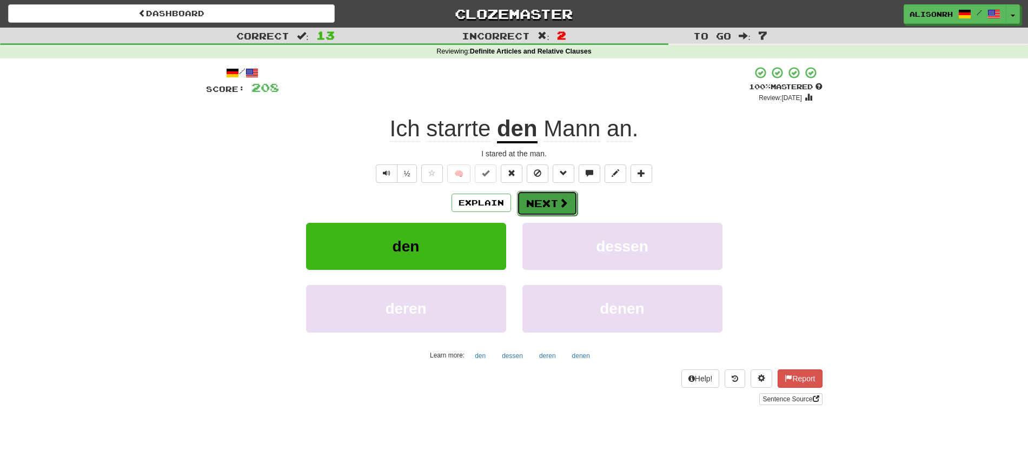
click at [545, 203] on button "Next" at bounding box center [547, 203] width 61 height 25
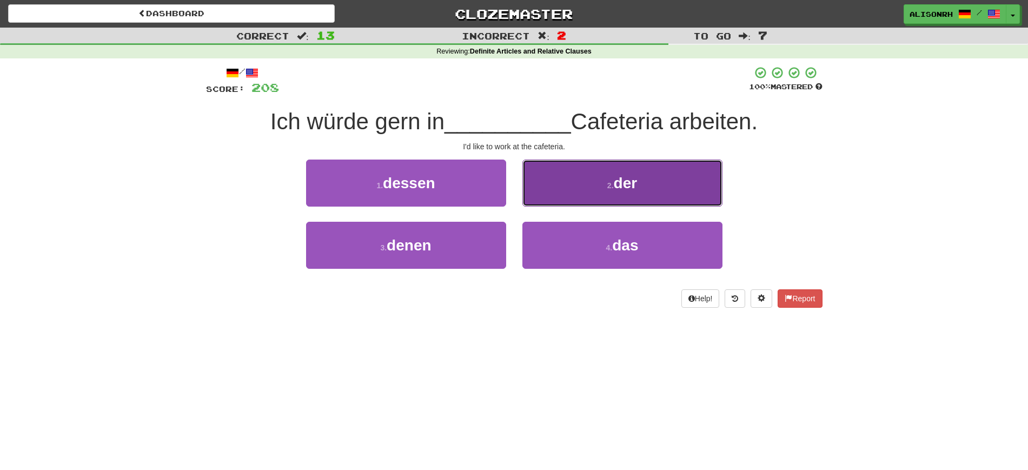
click at [565, 191] on button "2 . der" at bounding box center [622, 182] width 200 height 47
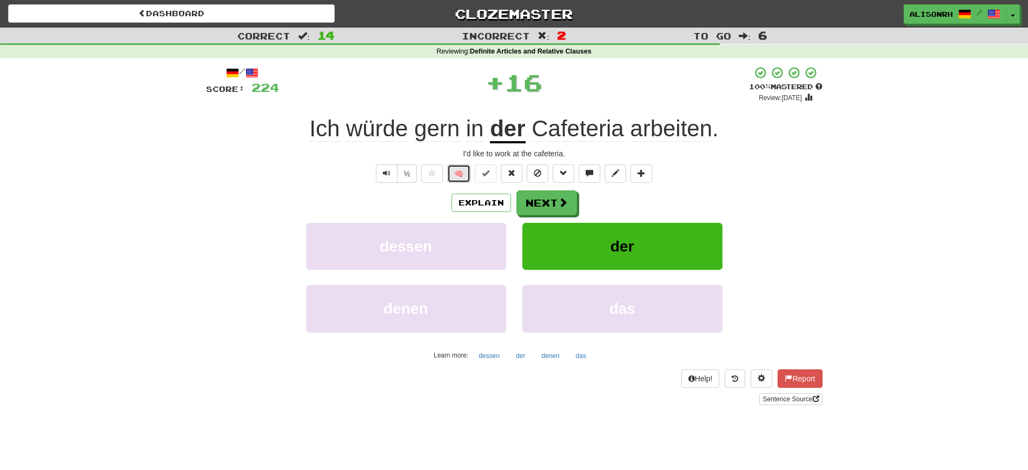
click at [461, 171] on button "🧠" at bounding box center [458, 173] width 23 height 18
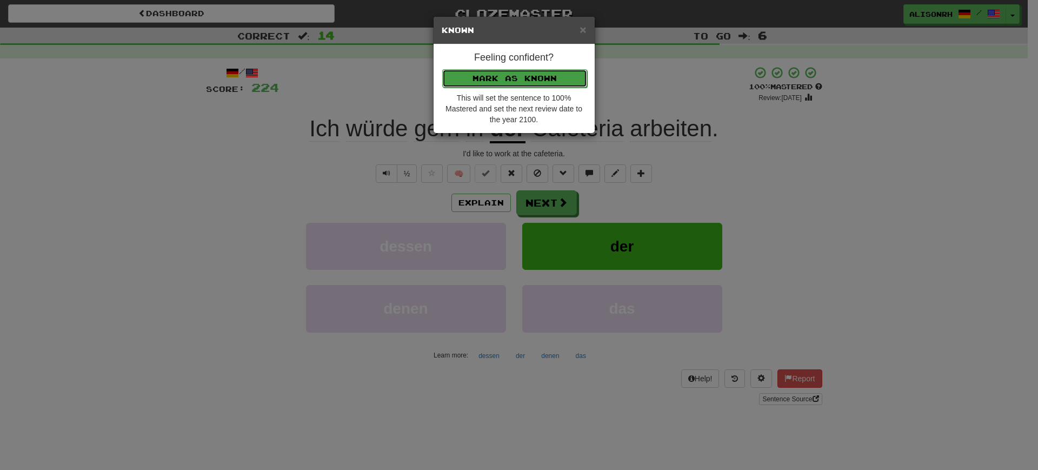
click at [482, 70] on button "Mark as Known" at bounding box center [514, 78] width 145 height 18
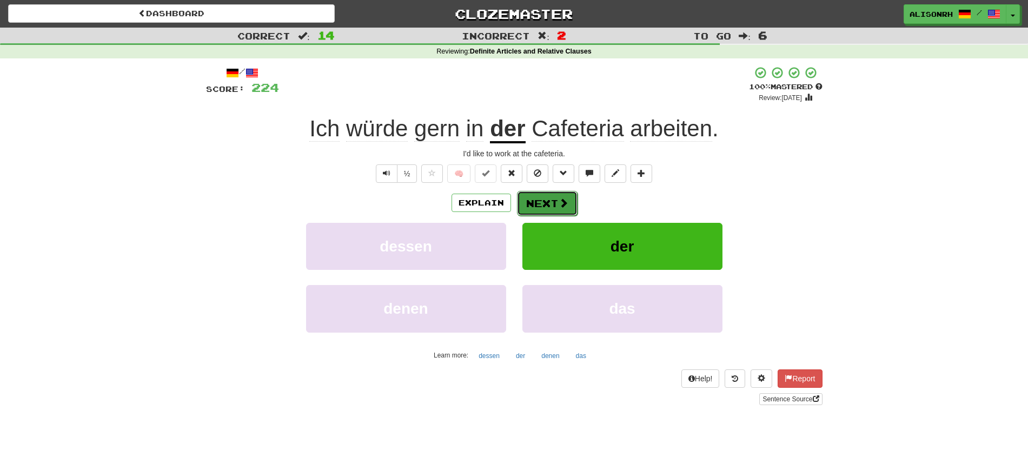
click at [552, 199] on button "Next" at bounding box center [547, 203] width 61 height 25
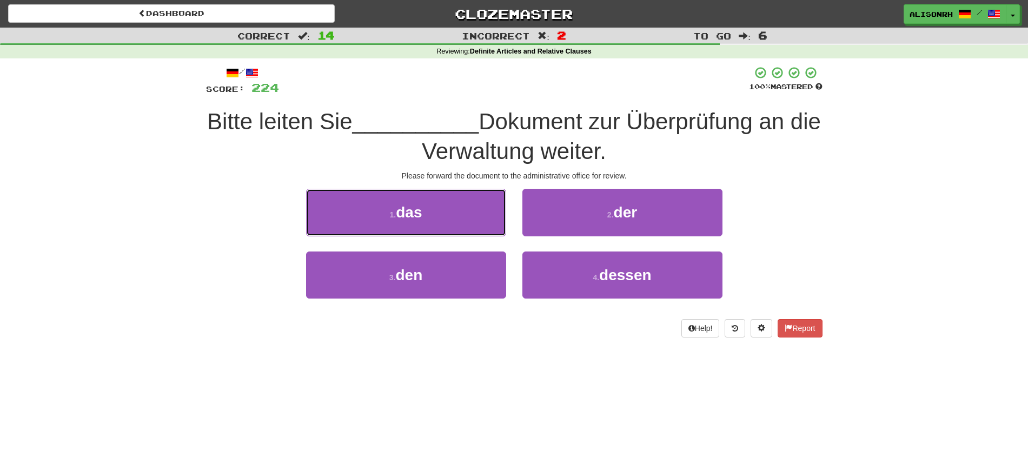
click at [458, 213] on button "1 . das" at bounding box center [406, 212] width 200 height 47
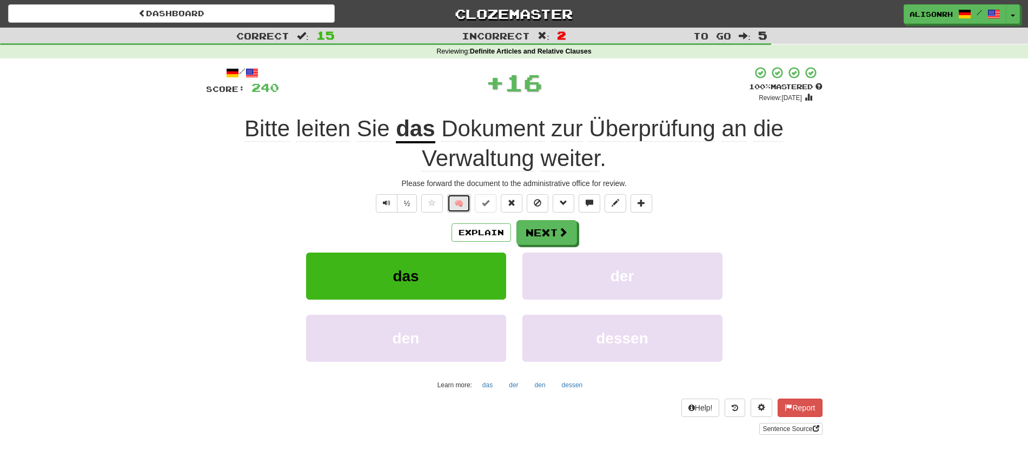
click at [455, 201] on button "🧠" at bounding box center [458, 203] width 23 height 18
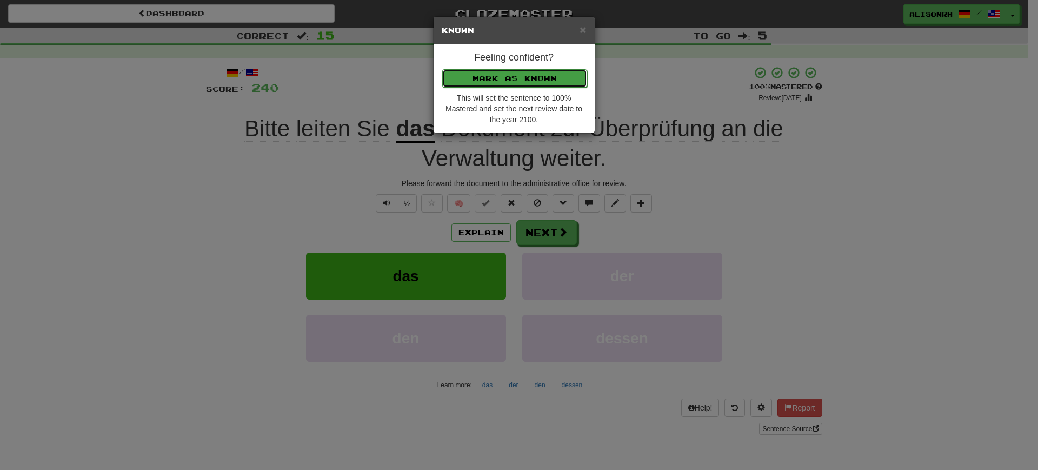
click at [522, 75] on button "Mark as Known" at bounding box center [514, 78] width 145 height 18
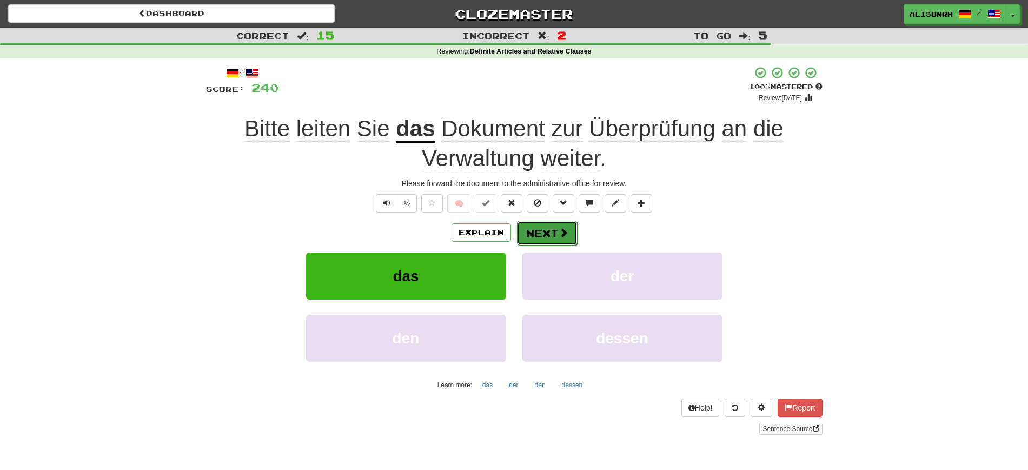
click at [545, 235] on button "Next" at bounding box center [547, 233] width 61 height 25
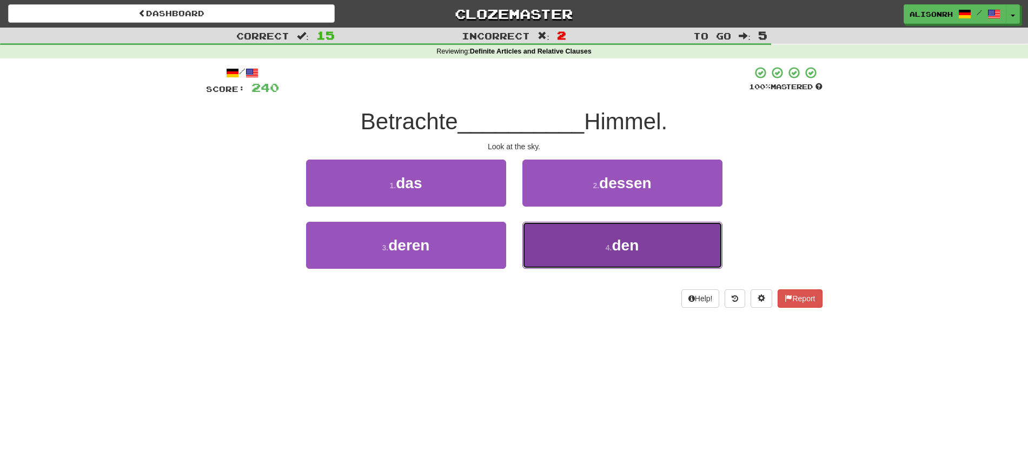
click at [603, 239] on button "4 . den" at bounding box center [622, 245] width 200 height 47
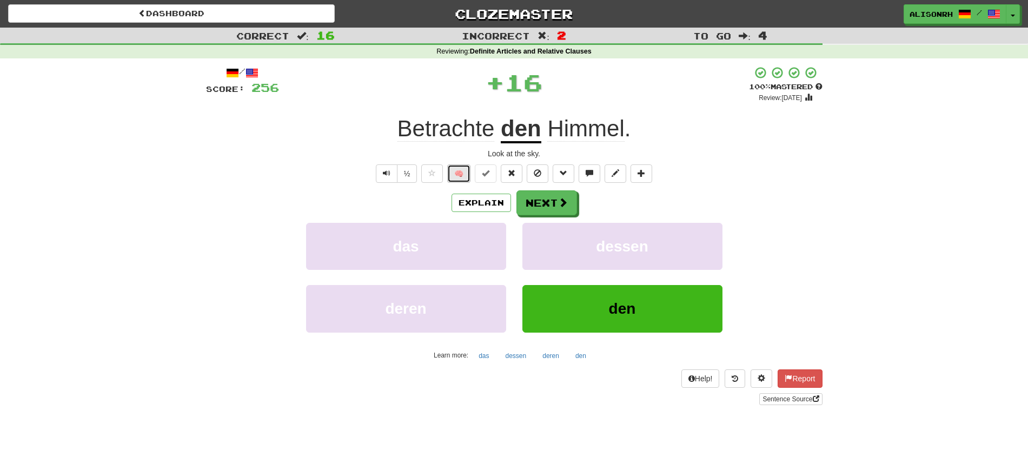
click at [463, 172] on button "🧠" at bounding box center [458, 173] width 23 height 18
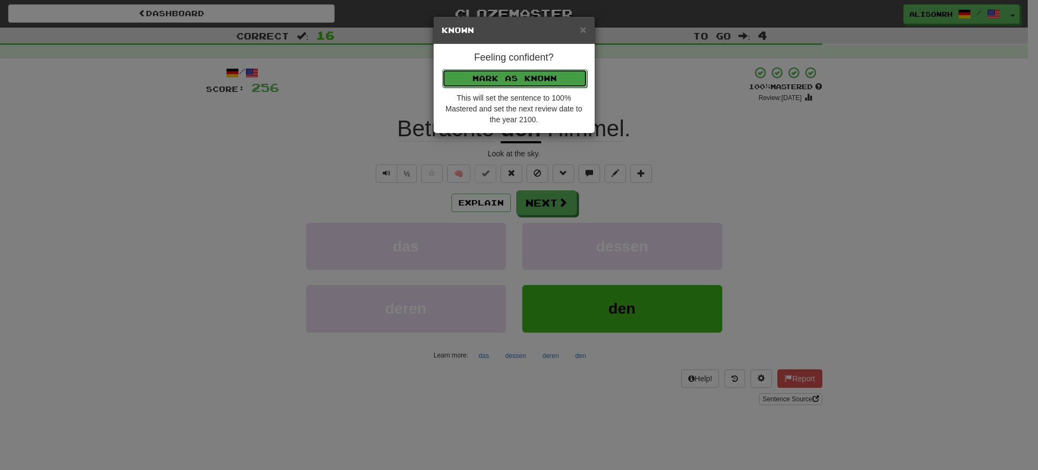
click at [493, 82] on button "Mark as Known" at bounding box center [514, 78] width 145 height 18
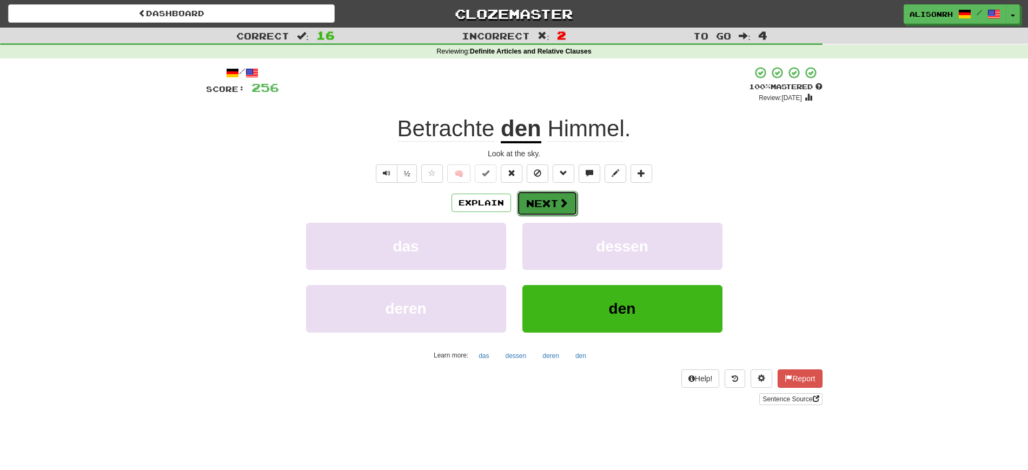
click at [542, 203] on button "Next" at bounding box center [547, 203] width 61 height 25
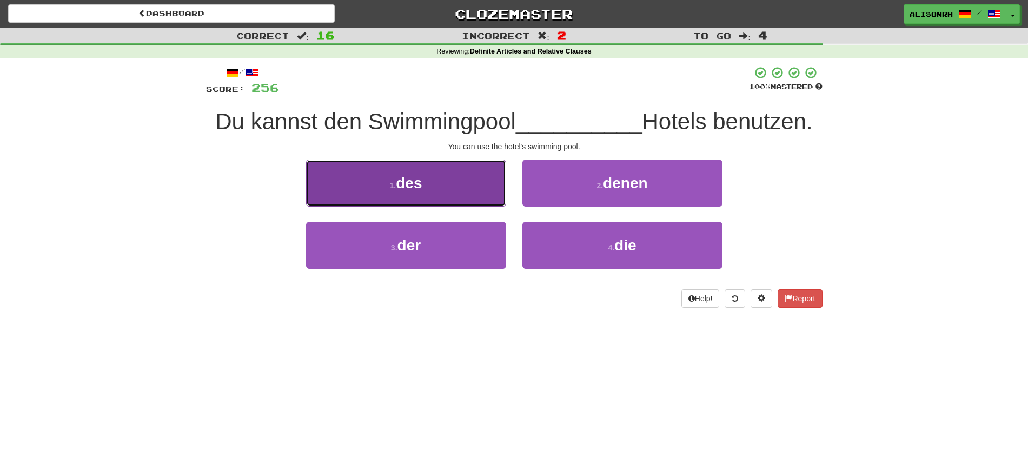
click at [424, 189] on button "1 . des" at bounding box center [406, 182] width 200 height 47
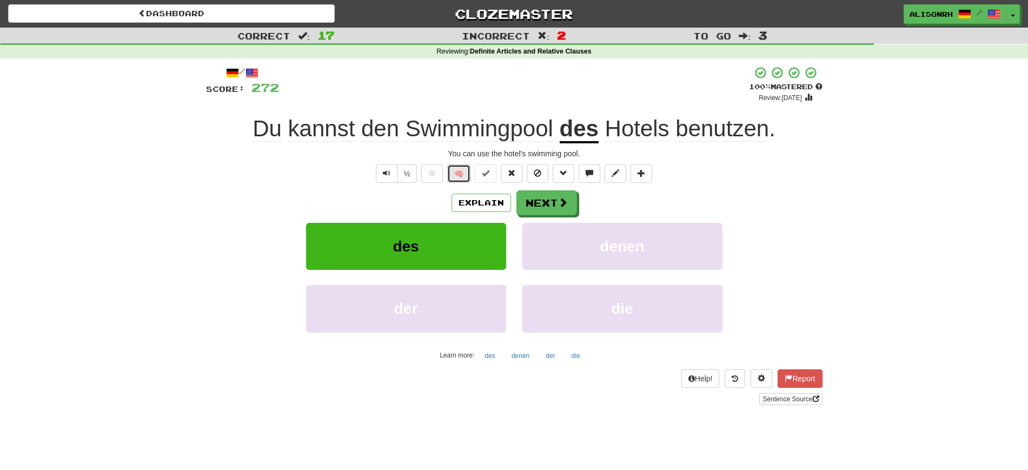
click at [459, 171] on button "🧠" at bounding box center [458, 173] width 23 height 18
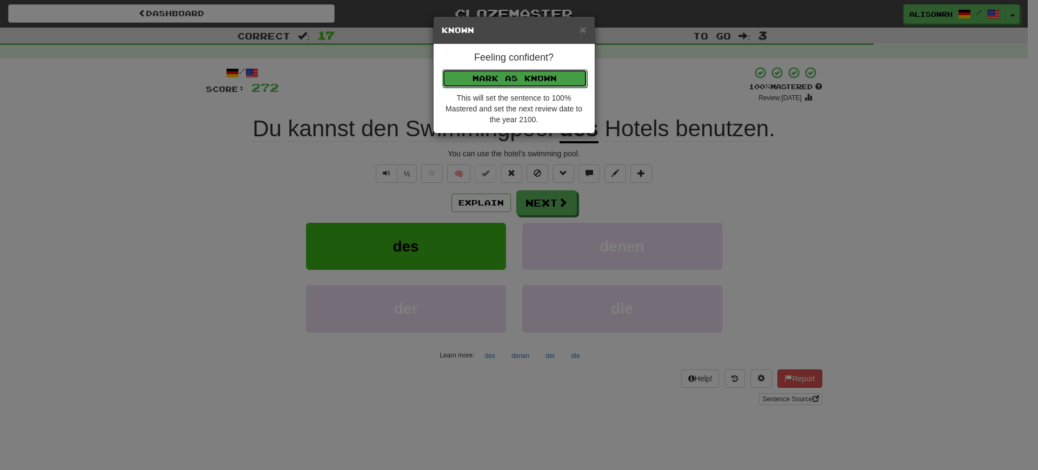
click at [504, 79] on button "Mark as Known" at bounding box center [514, 78] width 145 height 18
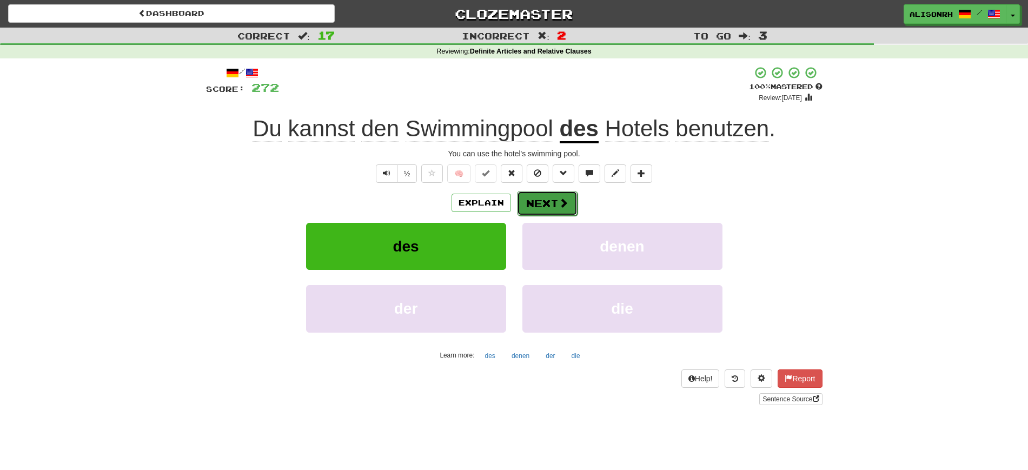
click at [550, 194] on button "Next" at bounding box center [547, 203] width 61 height 25
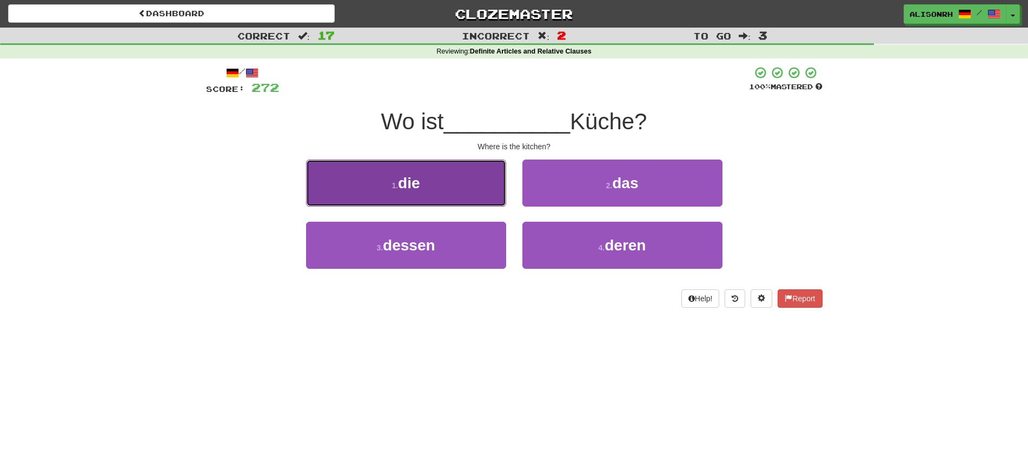
click at [441, 188] on button "1 . die" at bounding box center [406, 182] width 200 height 47
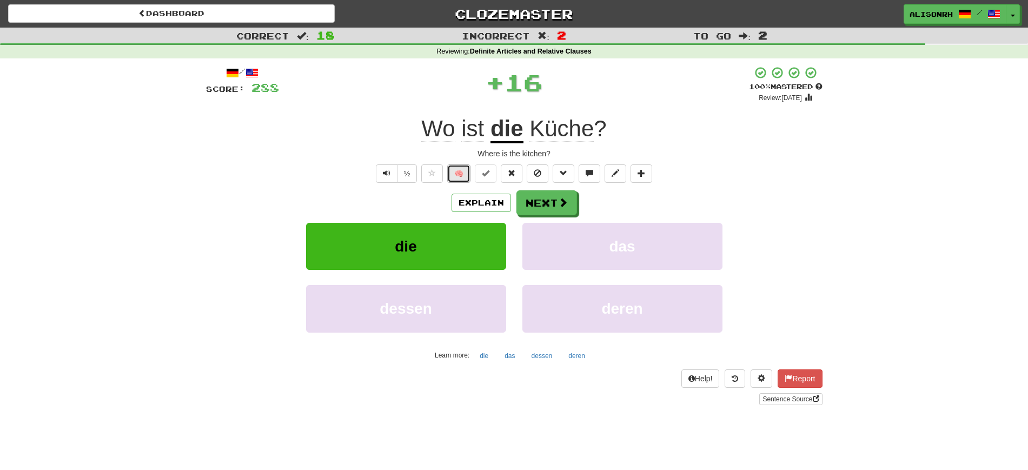
click at [456, 172] on button "🧠" at bounding box center [458, 173] width 23 height 18
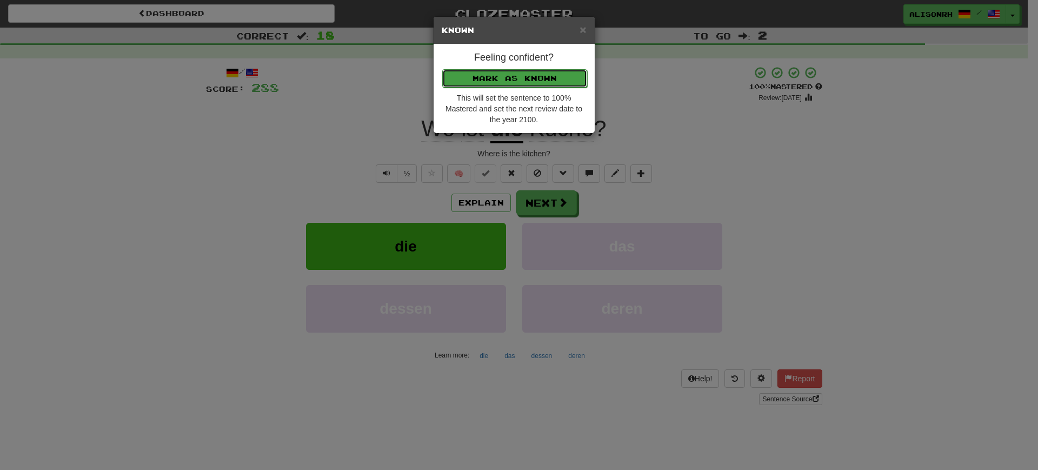
click at [511, 77] on button "Mark as Known" at bounding box center [514, 78] width 145 height 18
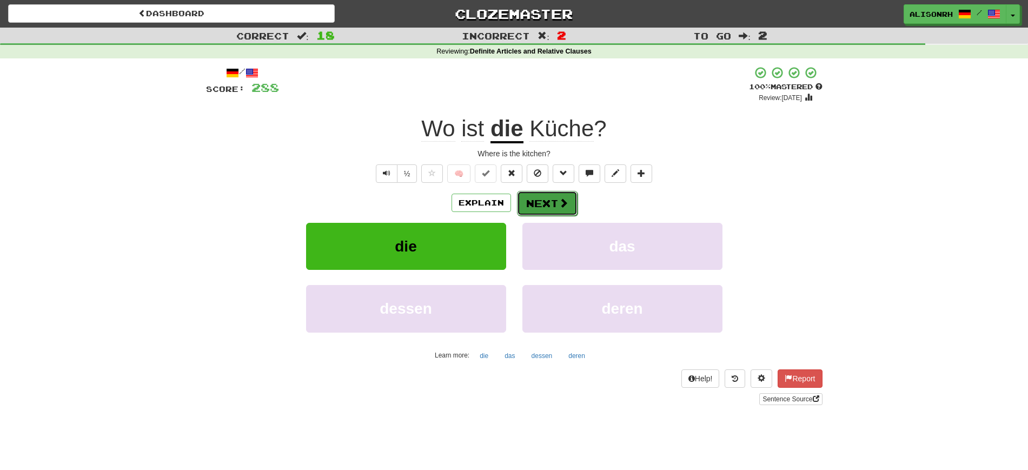
click at [549, 194] on button "Next" at bounding box center [547, 203] width 61 height 25
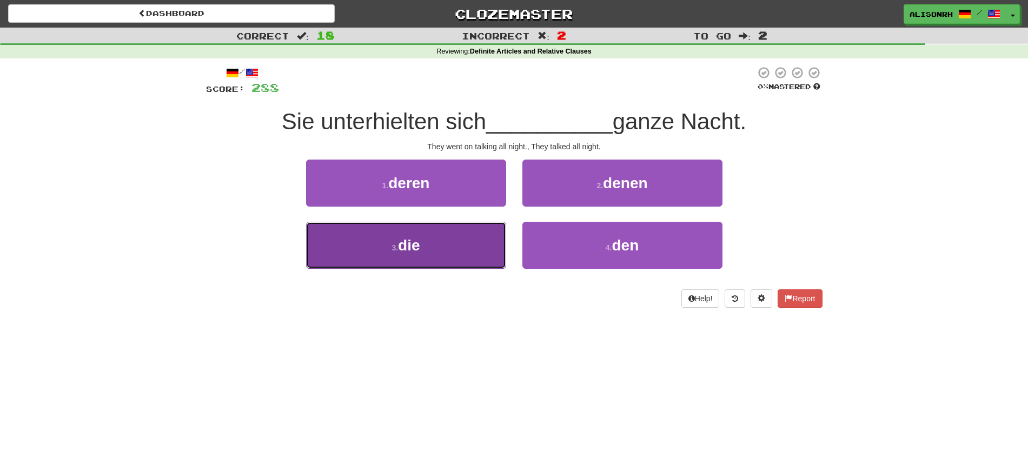
click at [438, 242] on button "3 . die" at bounding box center [406, 245] width 200 height 47
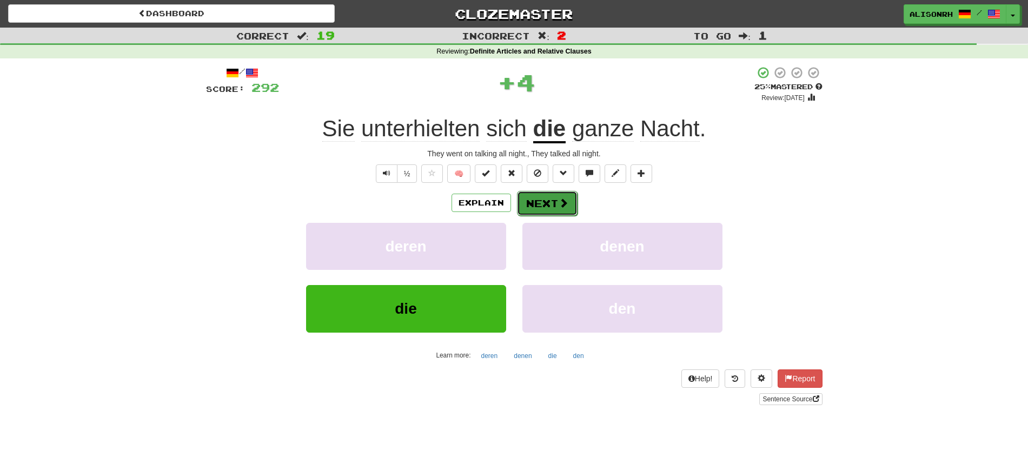
click at [556, 199] on button "Next" at bounding box center [547, 203] width 61 height 25
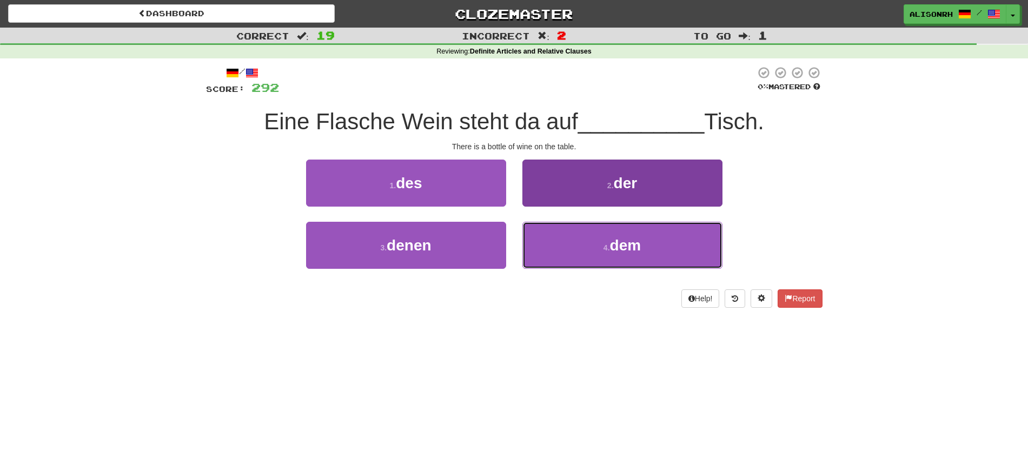
click at [595, 249] on button "4 . dem" at bounding box center [622, 245] width 200 height 47
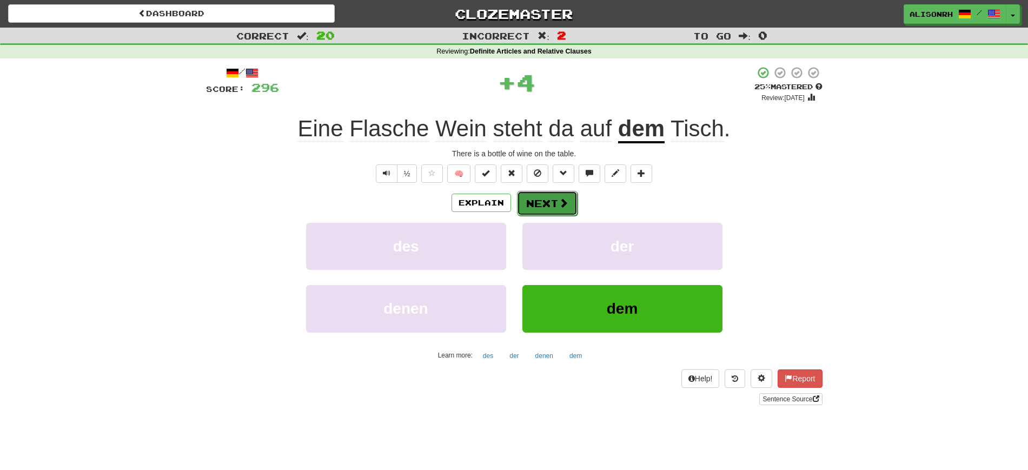
click at [537, 208] on button "Next" at bounding box center [547, 203] width 61 height 25
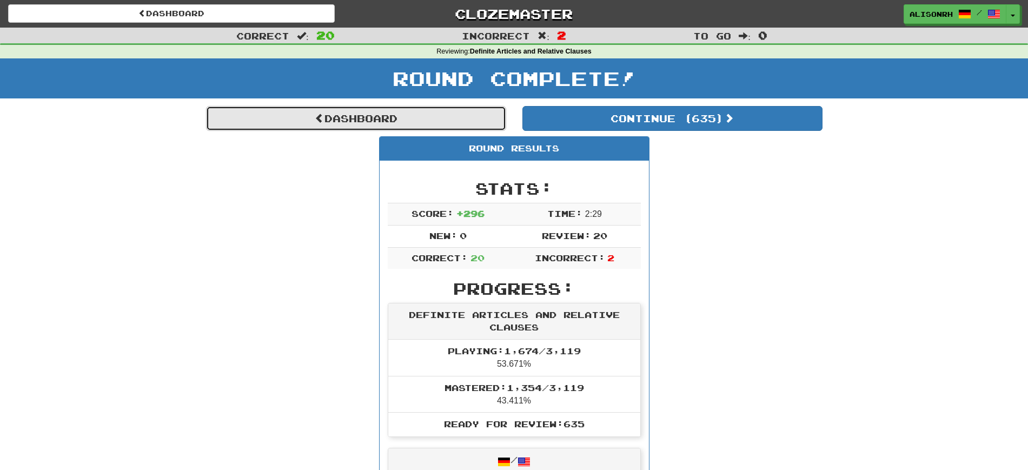
click at [339, 118] on link "Dashboard" at bounding box center [356, 118] width 300 height 25
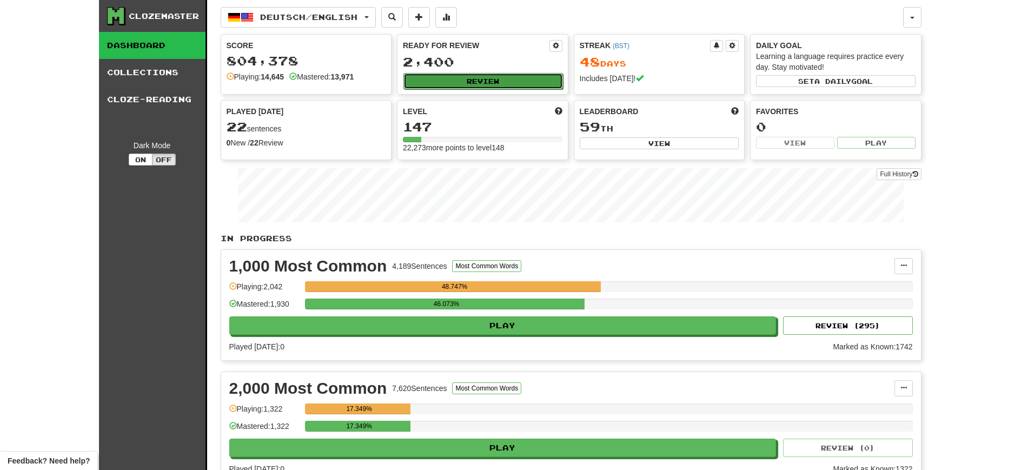
click at [448, 86] on button "Review" at bounding box center [482, 81] width 159 height 16
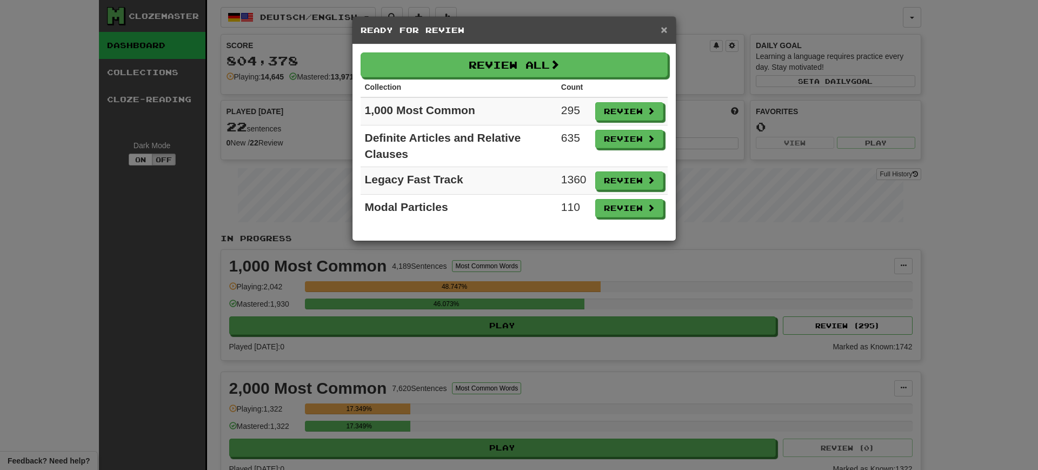
click at [662, 27] on span "×" at bounding box center [664, 29] width 6 height 12
